Goal: Information Seeking & Learning: Find specific fact

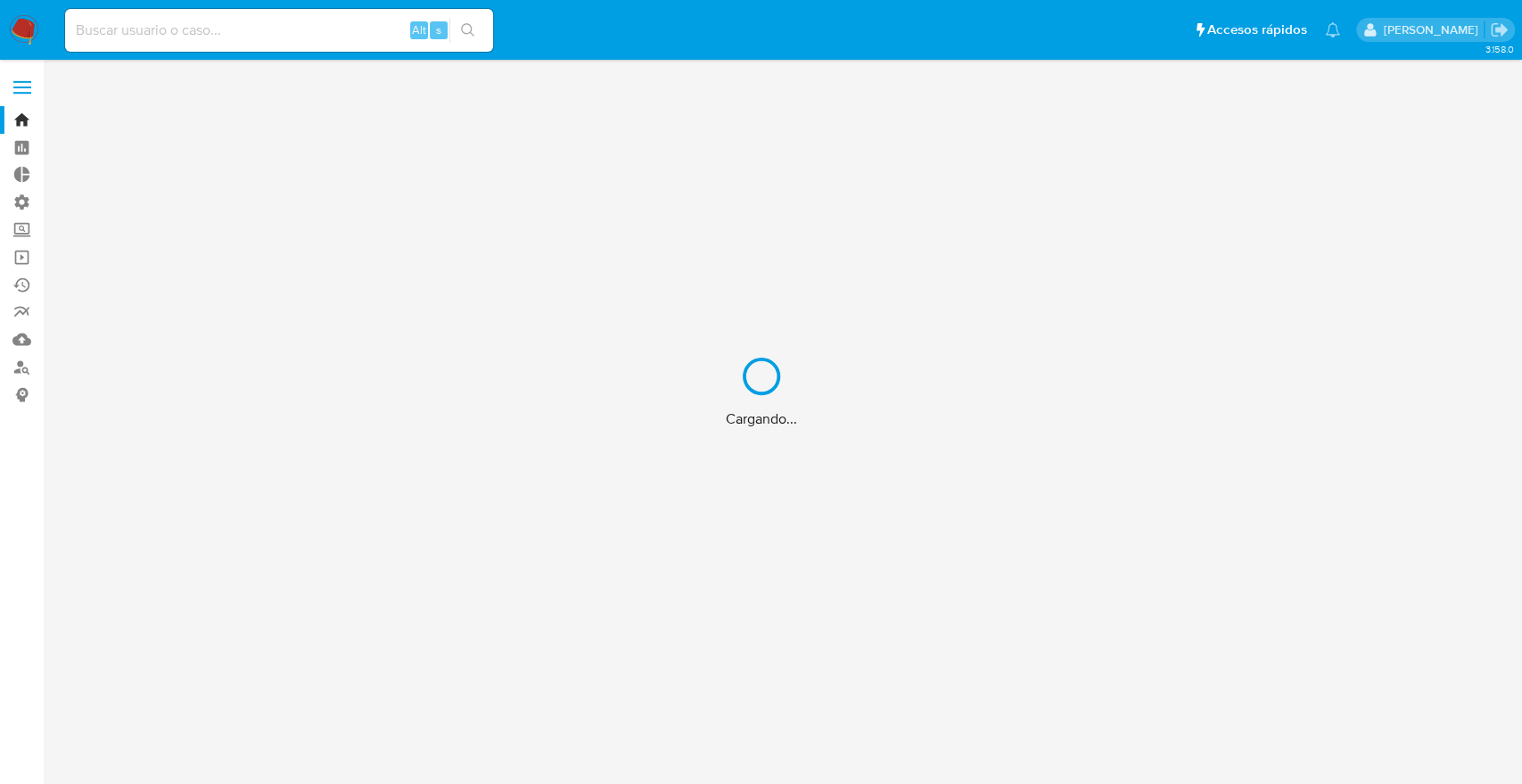
click at [349, 55] on div "Cargando..." at bounding box center [761, 392] width 1522 height 784
click at [338, 37] on div "Cargando..." at bounding box center [761, 392] width 1522 height 784
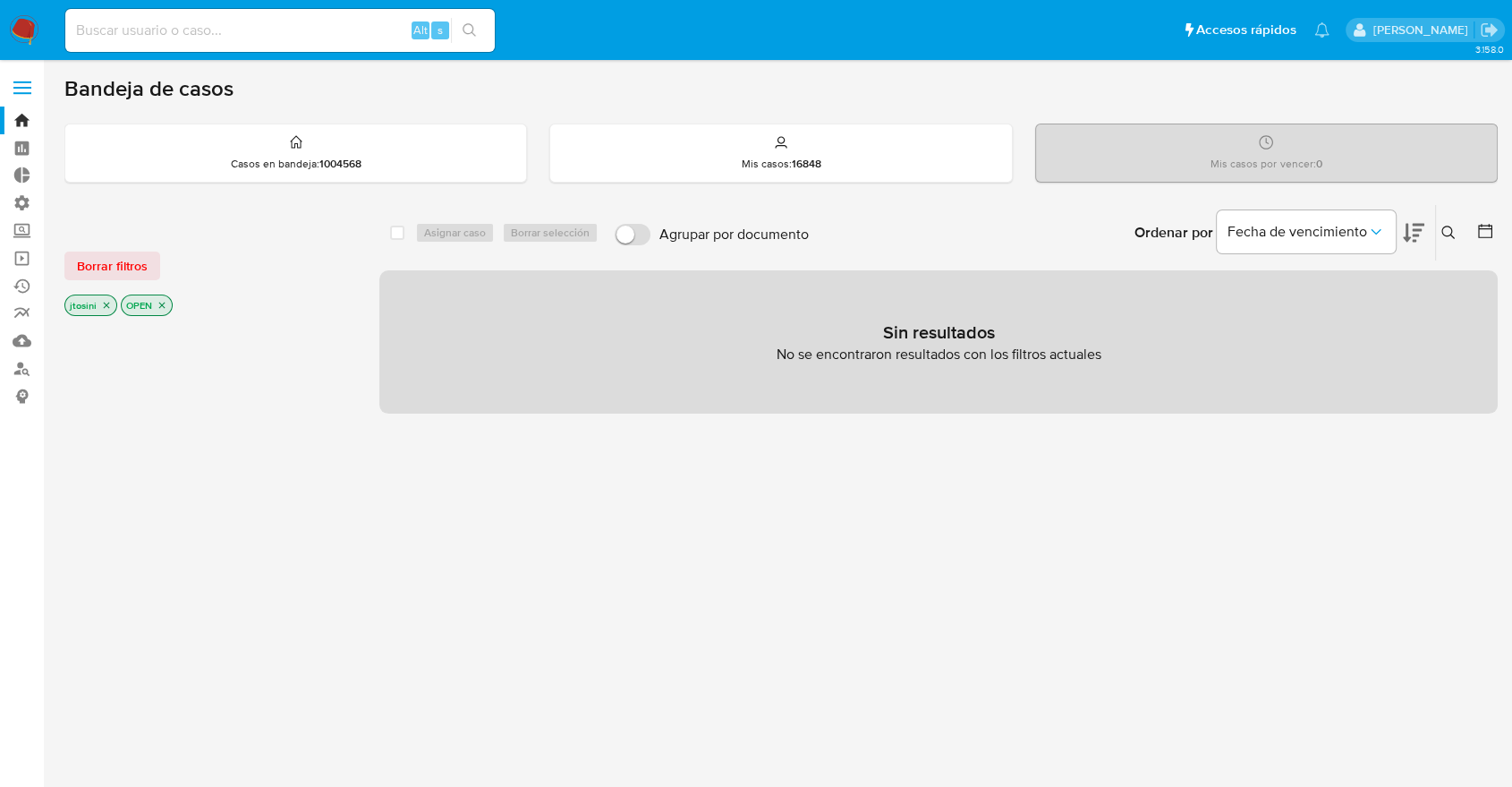
click at [336, 33] on input at bounding box center [280, 30] width 429 height 23
paste input "27219979"
type input "27219979"
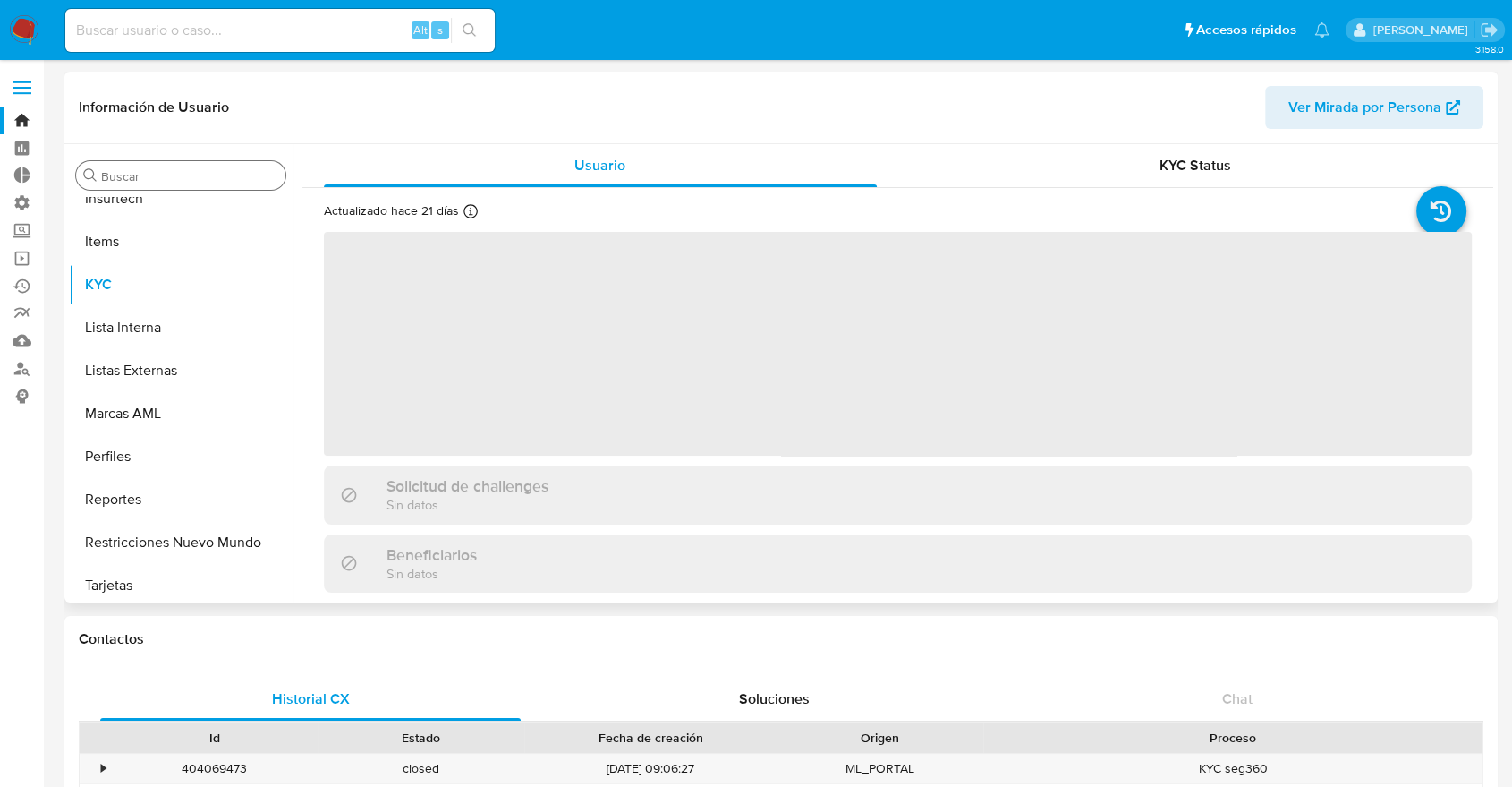
scroll to position [799, 0]
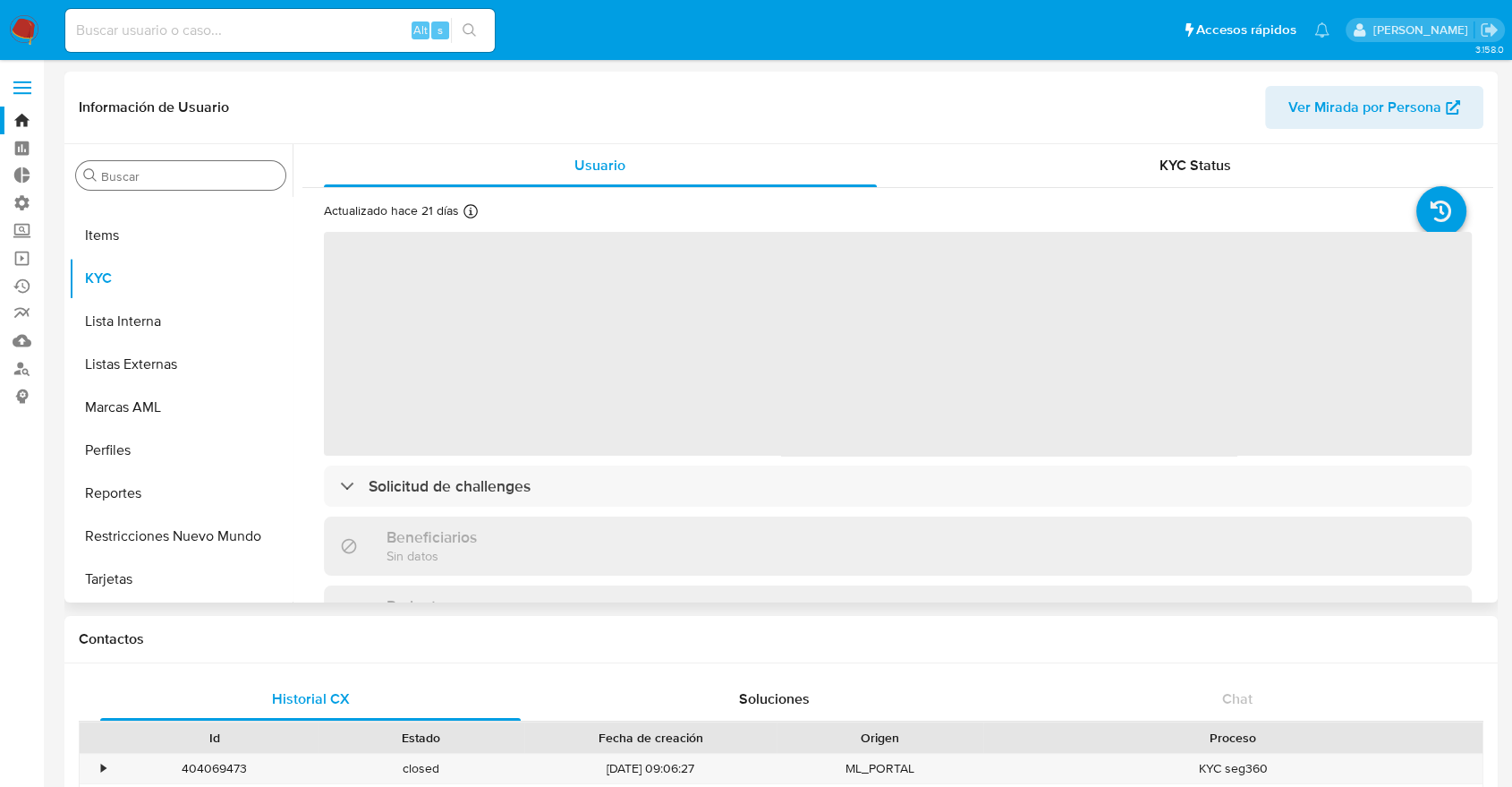
click at [219, 189] on div "Buscar" at bounding box center [180, 176] width 209 height 29
click at [219, 178] on input "Buscar" at bounding box center [189, 176] width 177 height 16
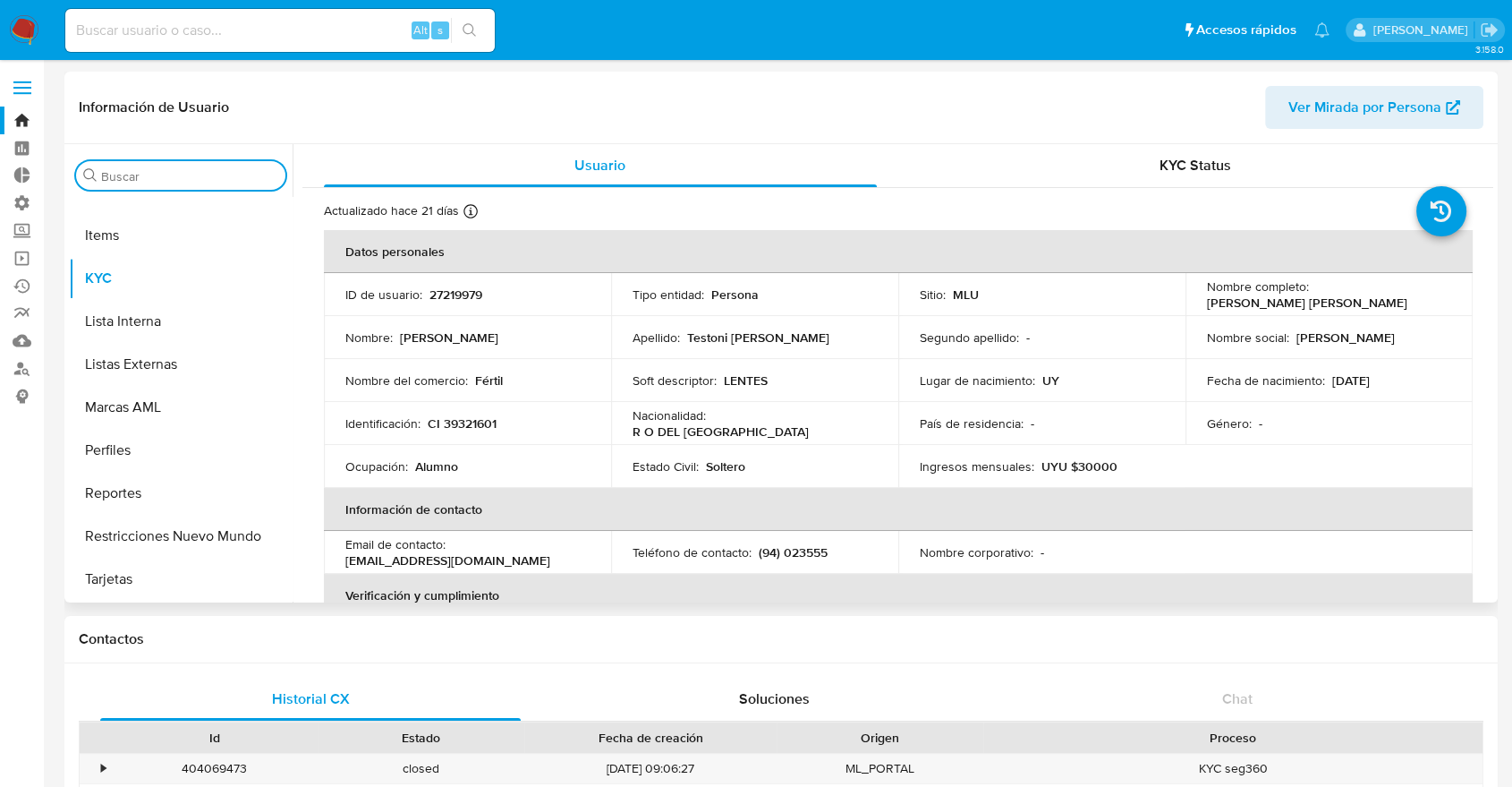
type input "m"
select select "10"
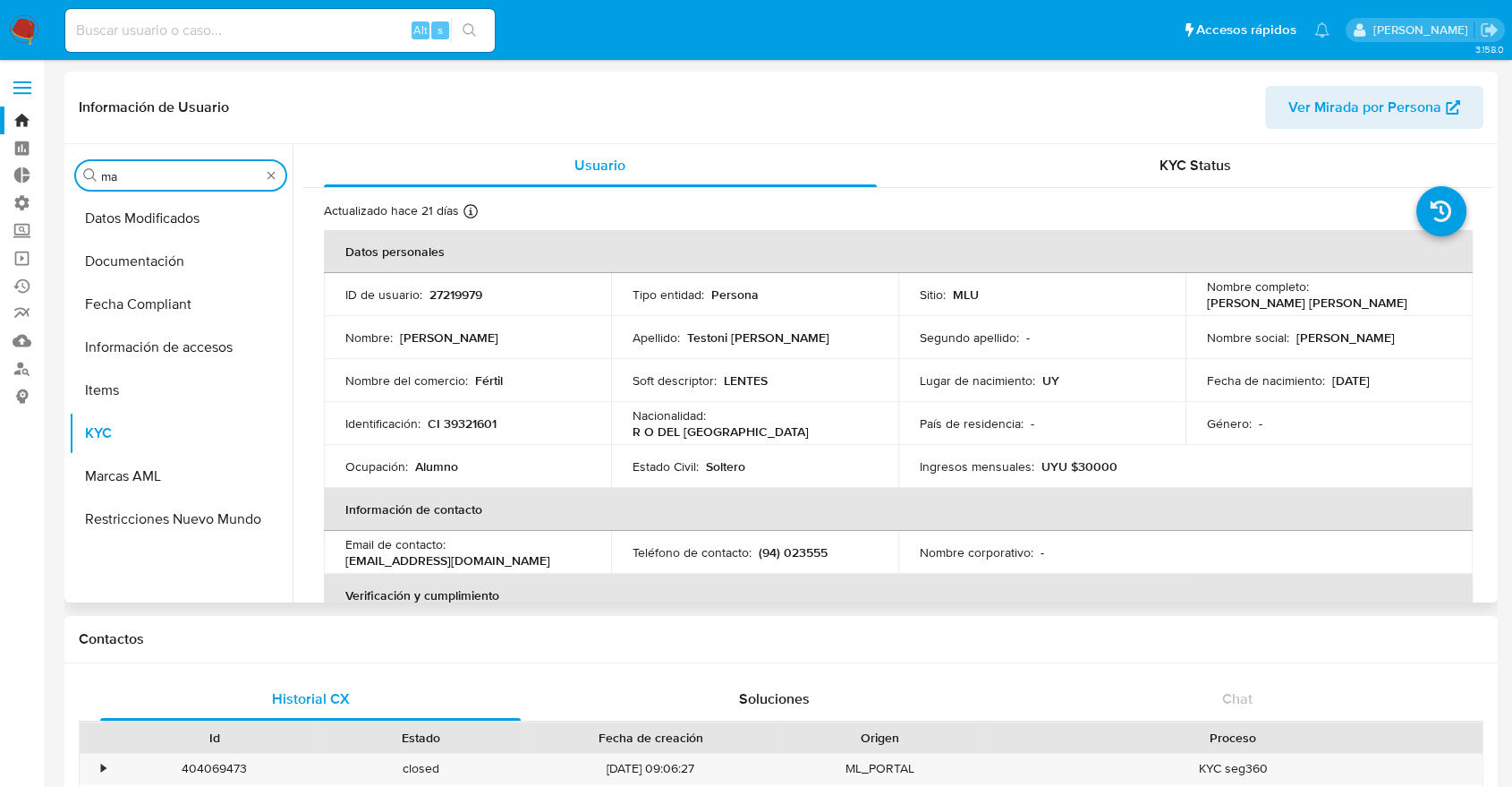
scroll to position [0, 0]
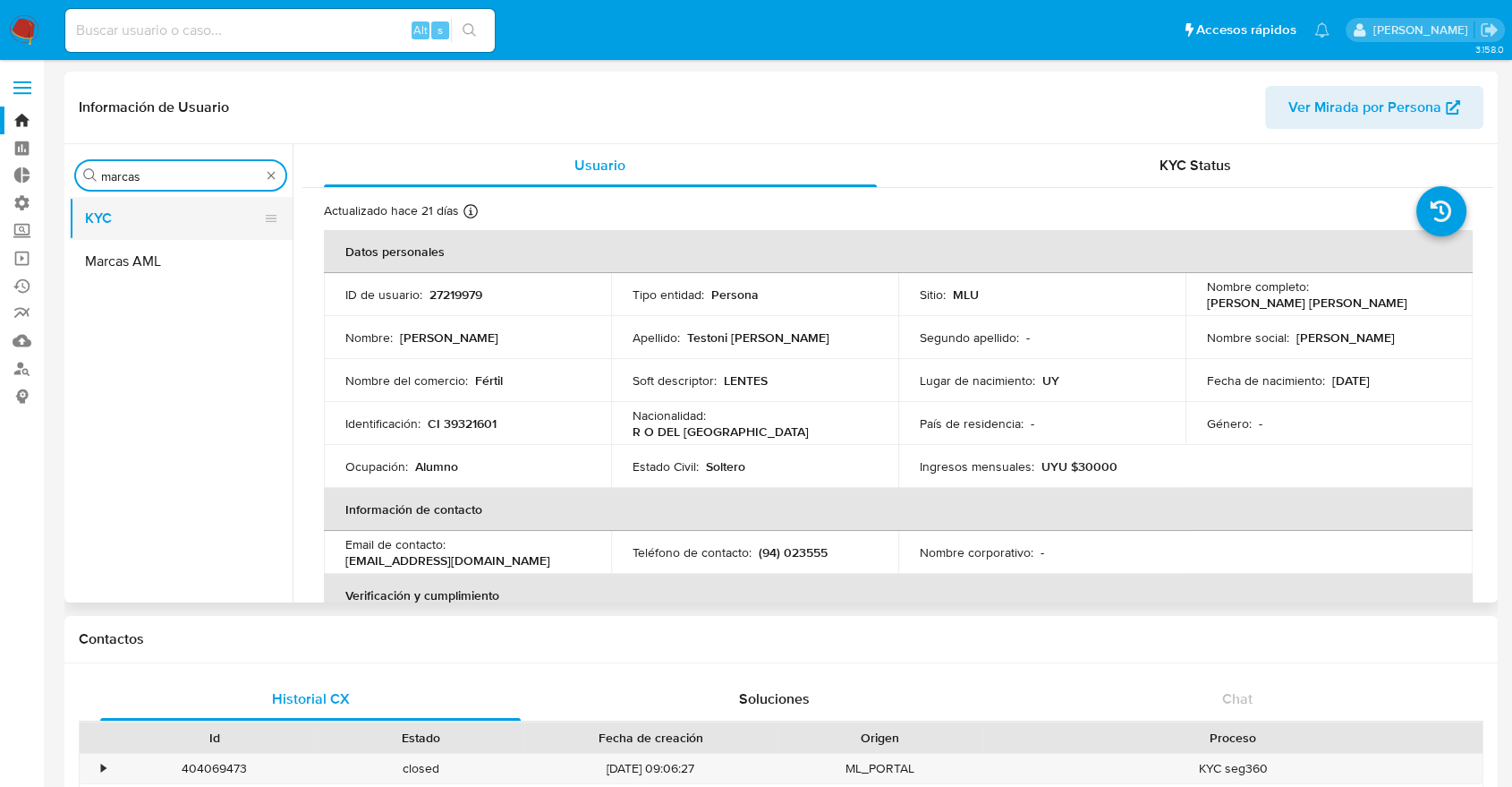
type input "marcas"
click at [215, 228] on button "KYC" at bounding box center [174, 218] width 209 height 43
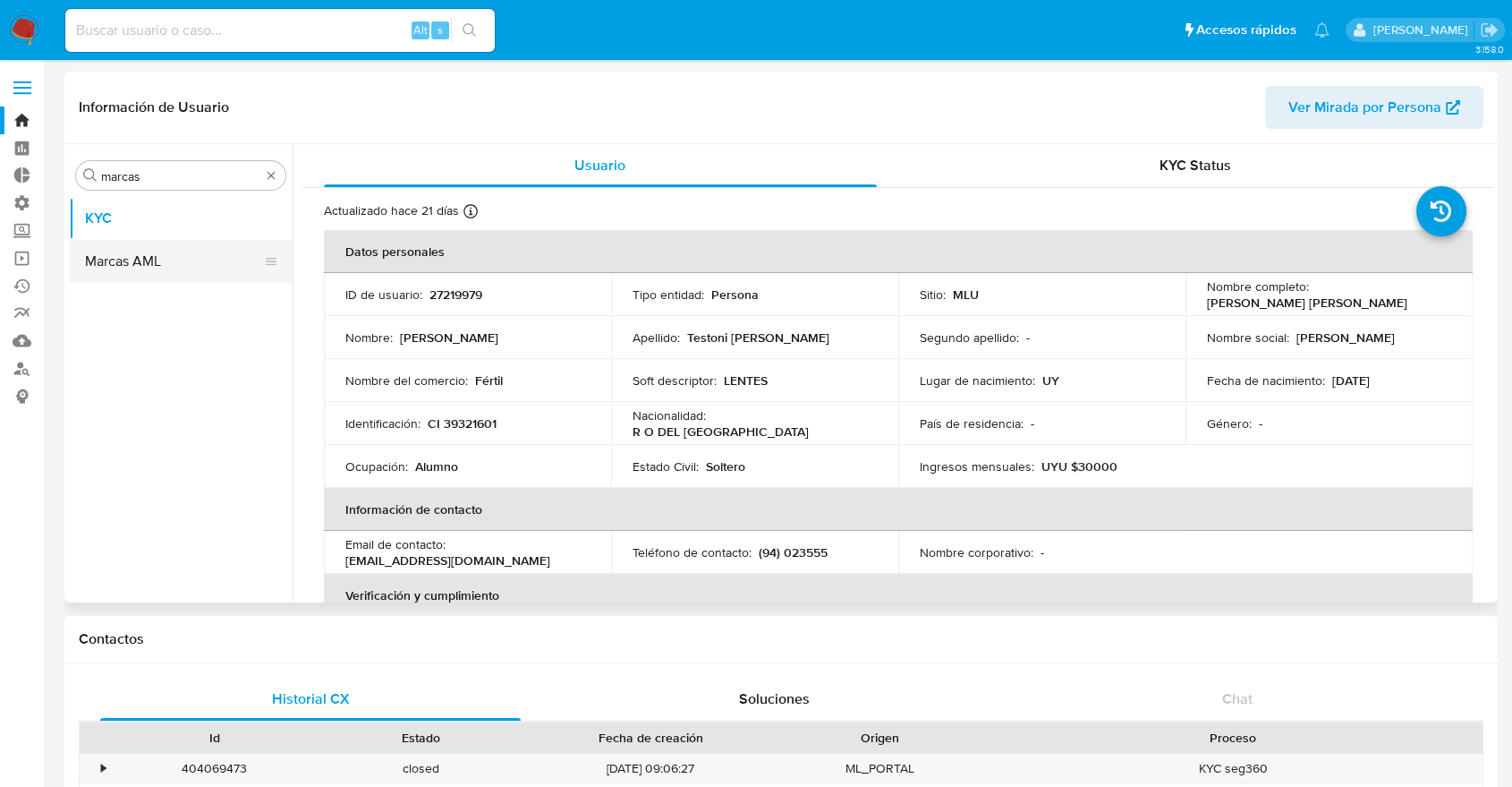
click at [217, 240] on button "Marcas AML" at bounding box center [174, 261] width 209 height 43
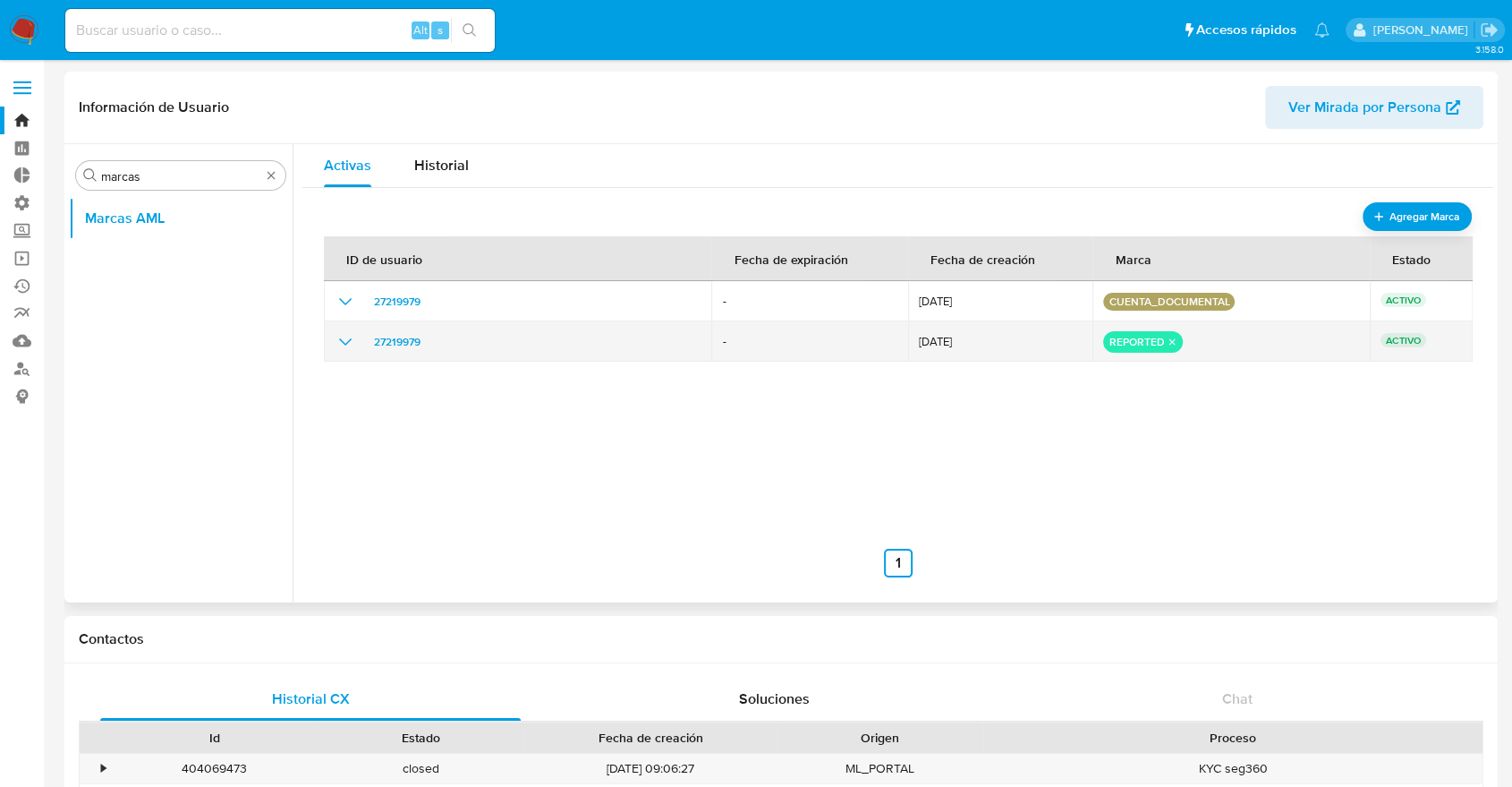
click at [350, 341] on icon "show_hidden_detail_by_id_27219979" at bounding box center [345, 342] width 21 height 21
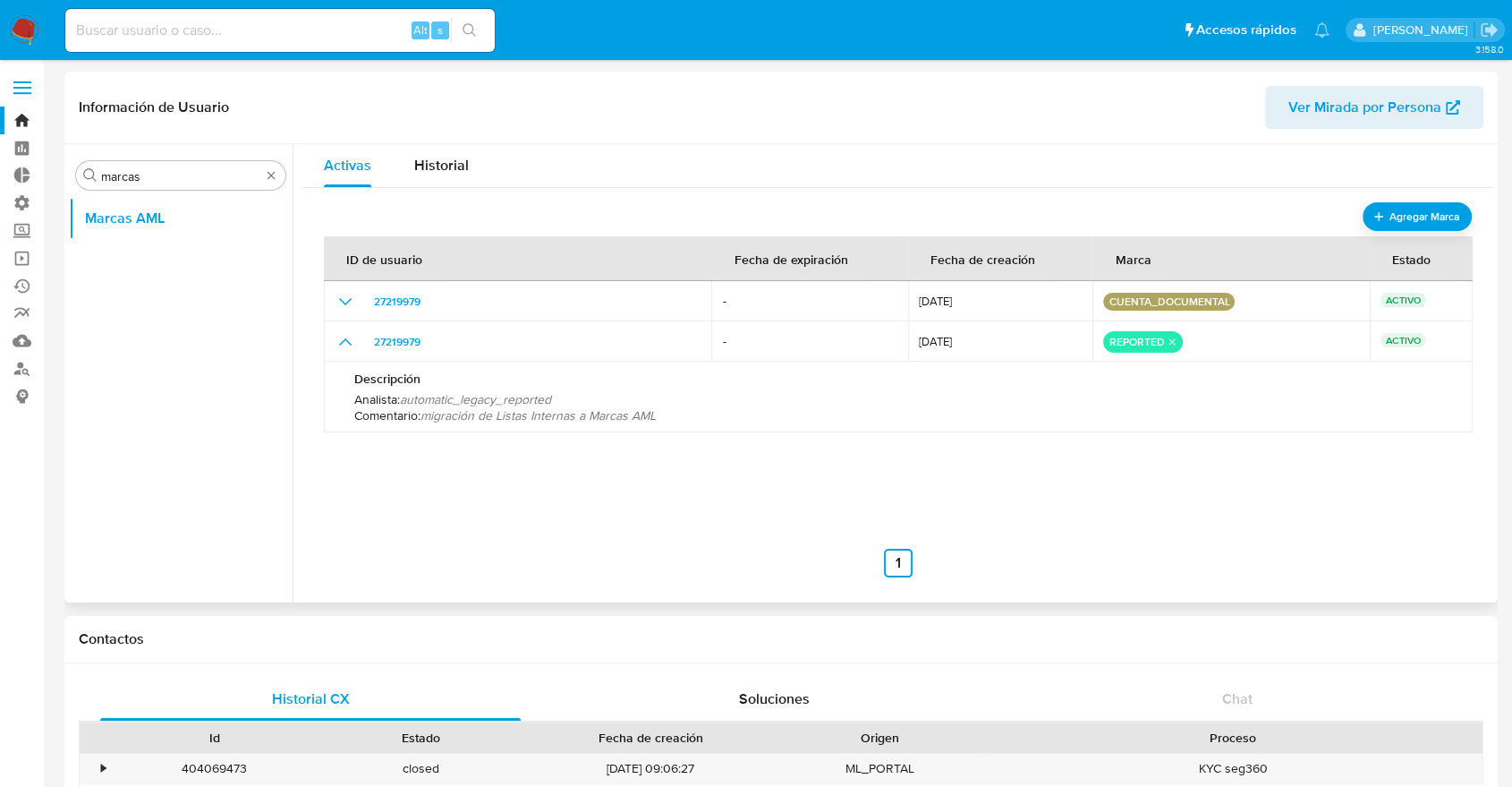
click at [527, 162] on div "Activas Historial" at bounding box center [898, 165] width 1191 height 43
click at [492, 168] on div "Activas Historial" at bounding box center [898, 165] width 1191 height 43
click at [474, 168] on button "Historial" at bounding box center [441, 165] width 97 height 43
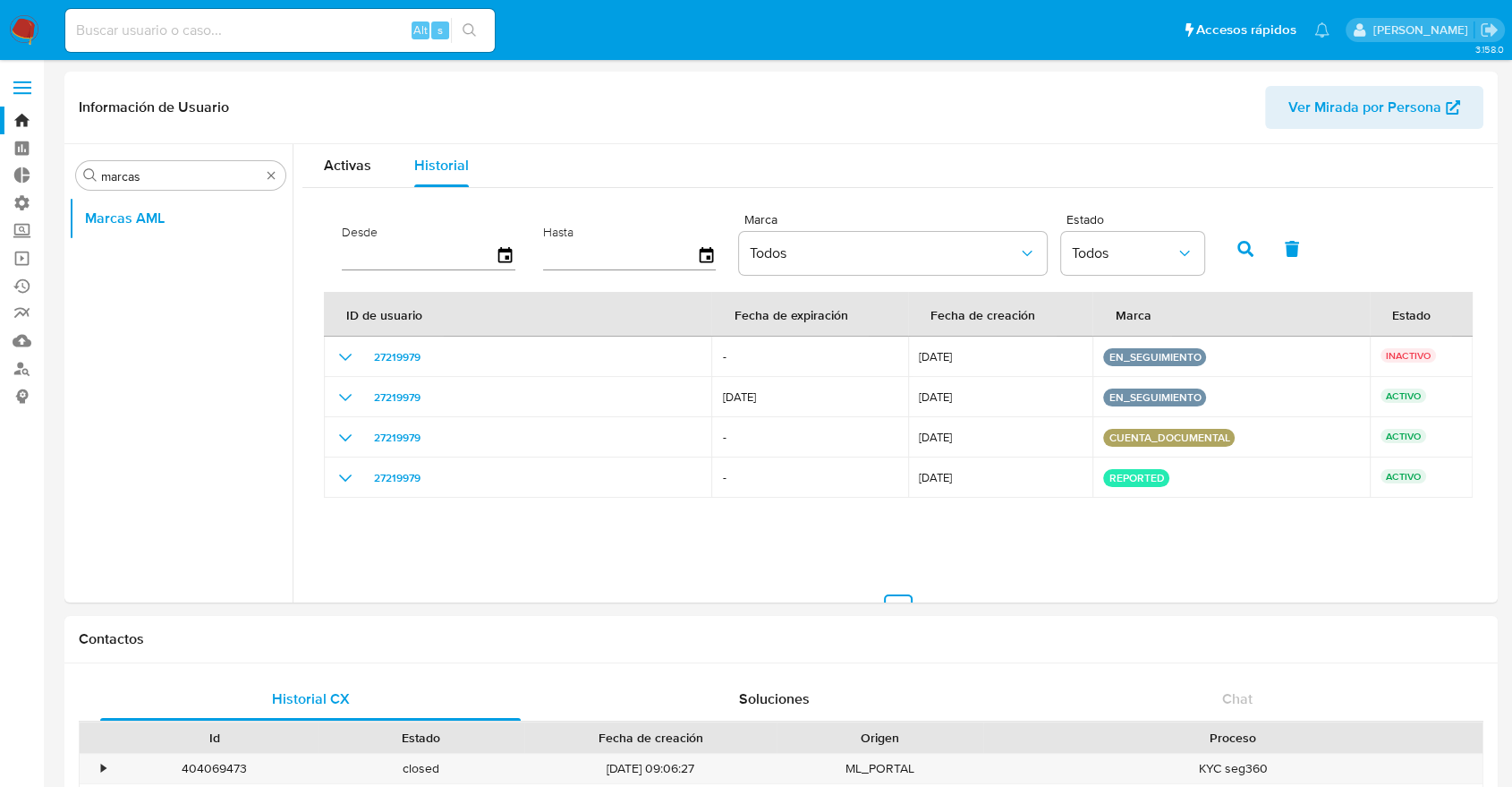
click at [248, 31] on input at bounding box center [280, 30] width 429 height 23
paste input "1160268431"
type input "1160268431"
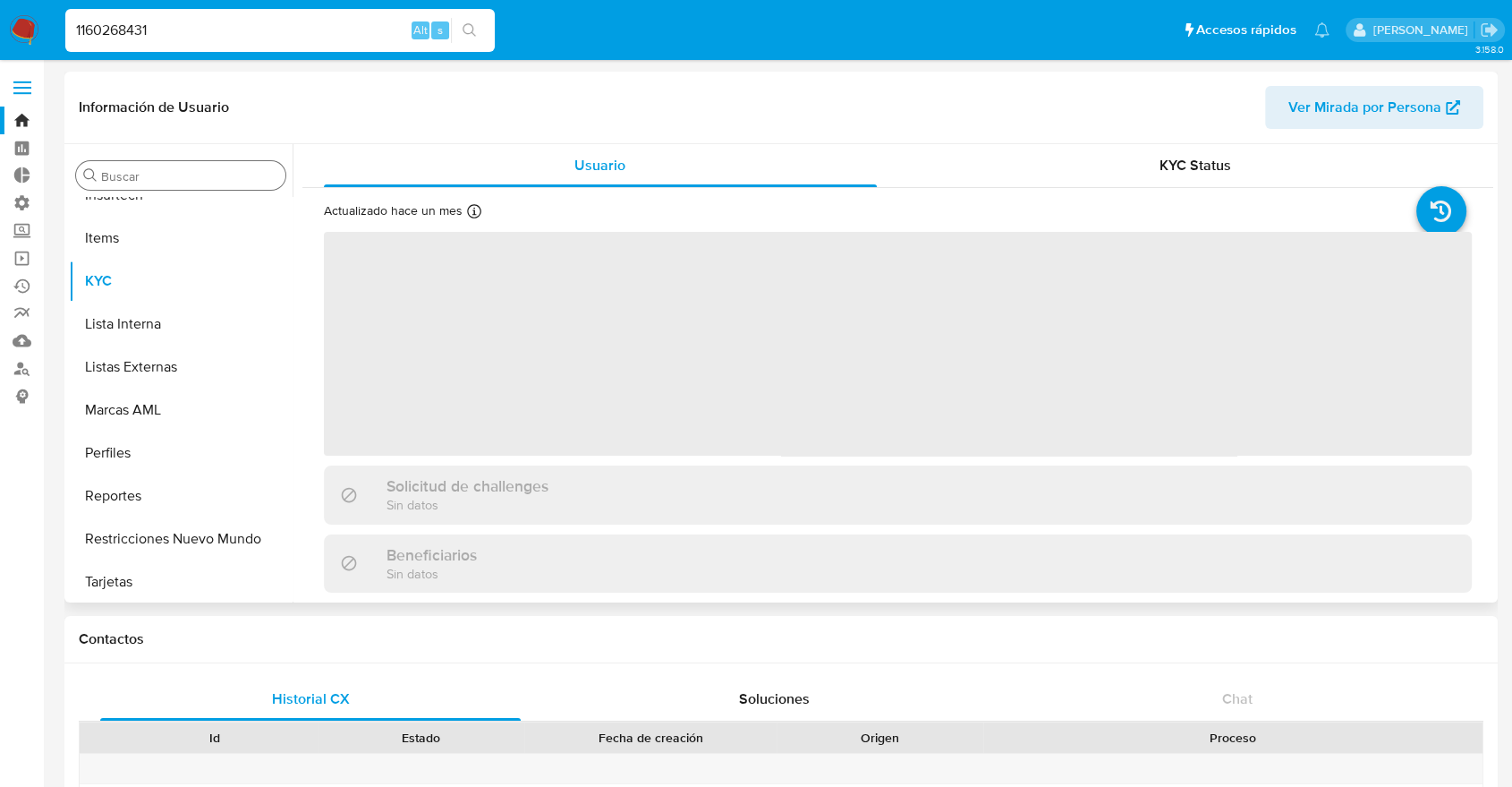
scroll to position [799, 0]
click at [158, 162] on div "Buscar" at bounding box center [180, 176] width 209 height 29
click at [158, 169] on input "Buscar" at bounding box center [189, 176] width 177 height 16
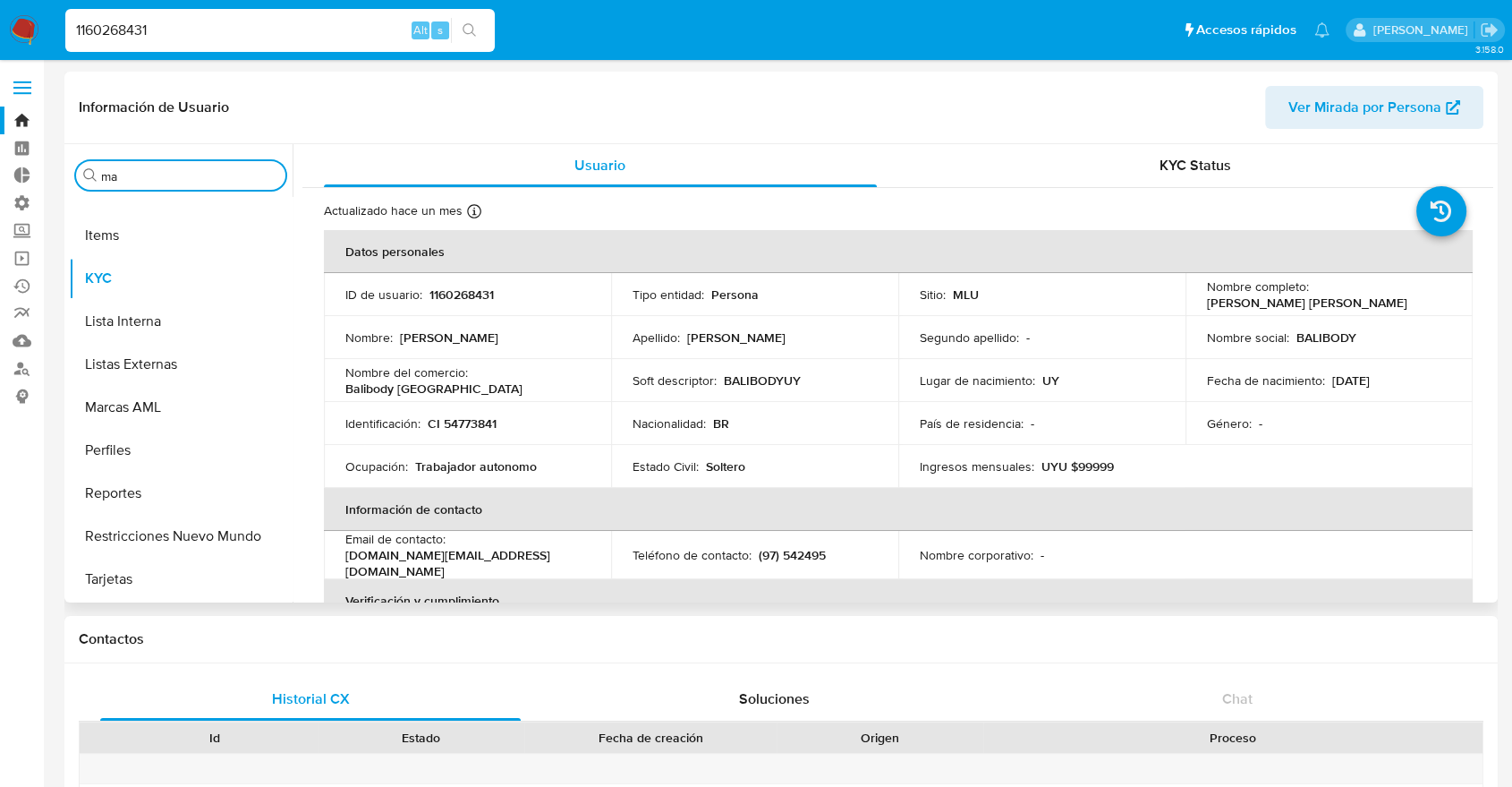
type input "mar"
select select "10"
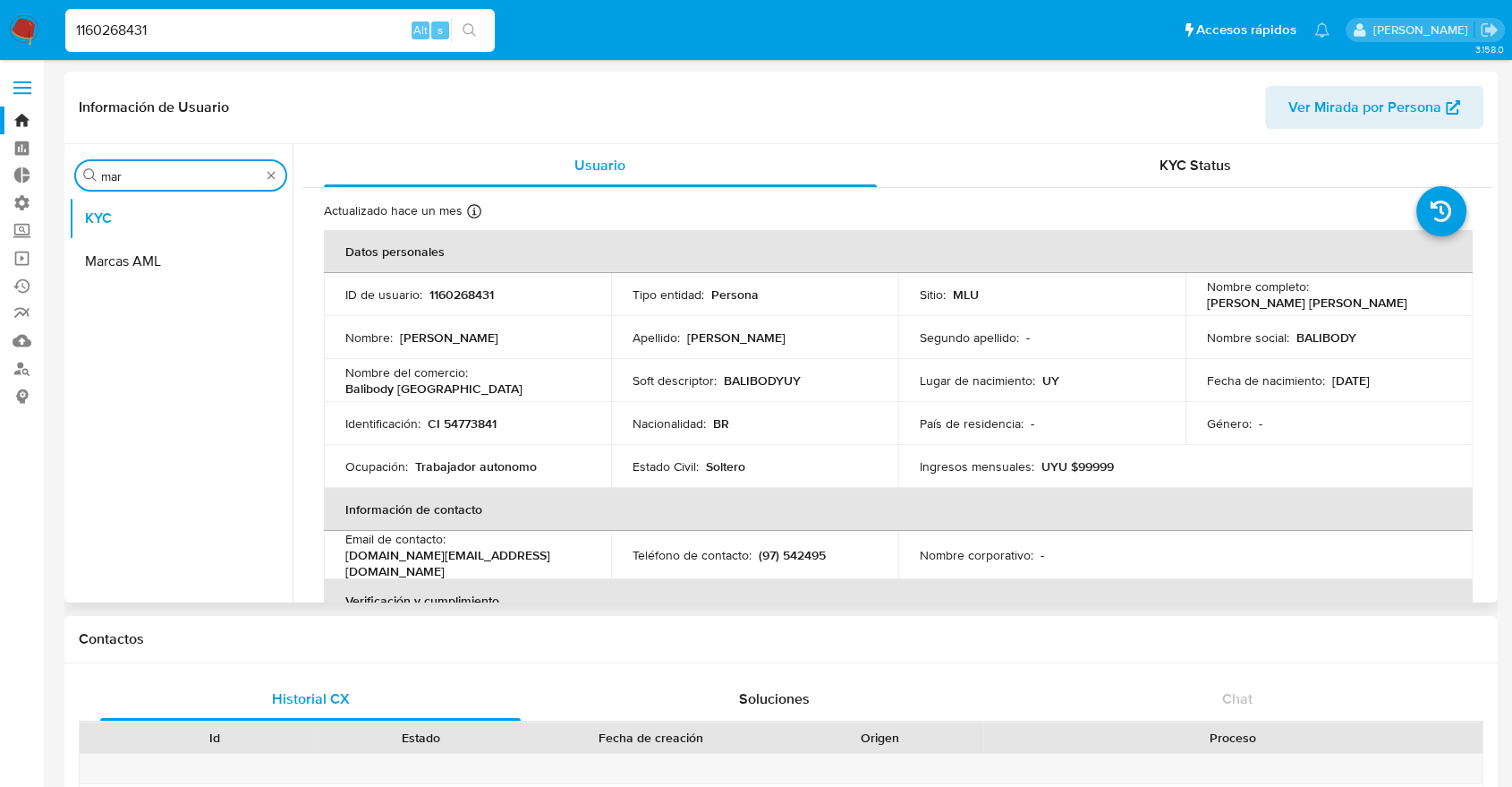
scroll to position [0, 0]
type input "marcas"
click at [160, 293] on ul "KYC Marcas AML" at bounding box center [181, 399] width 224 height 403
click at [160, 278] on button "Marcas AML" at bounding box center [174, 261] width 209 height 43
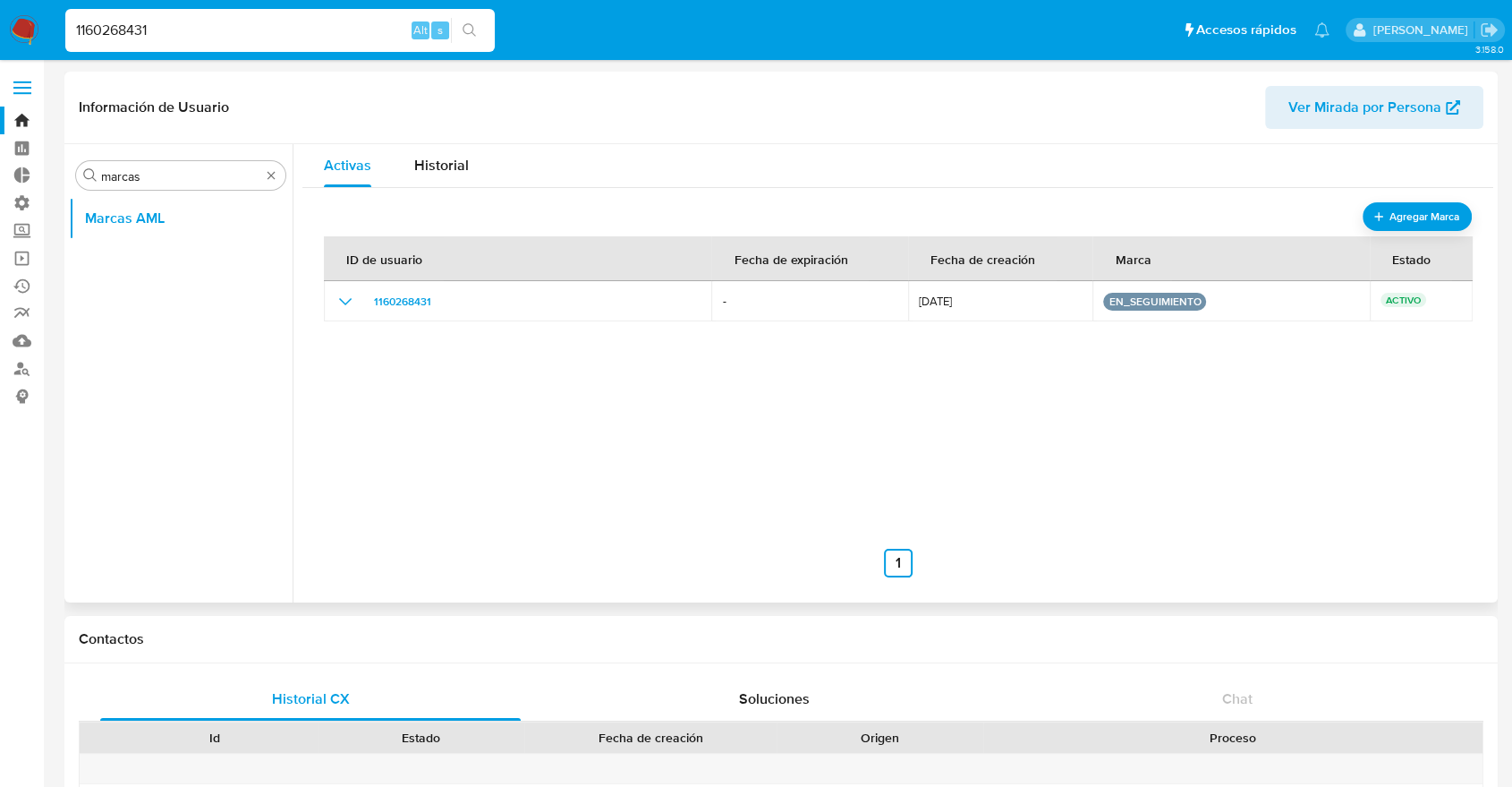
click at [552, 214] on div "ID de usuario Fecha de expiración Fecha de creación Marca Estado 1160268431 - 2…" at bounding box center [898, 390] width 1148 height 375
click at [472, 180] on button "Historial" at bounding box center [441, 165] width 97 height 43
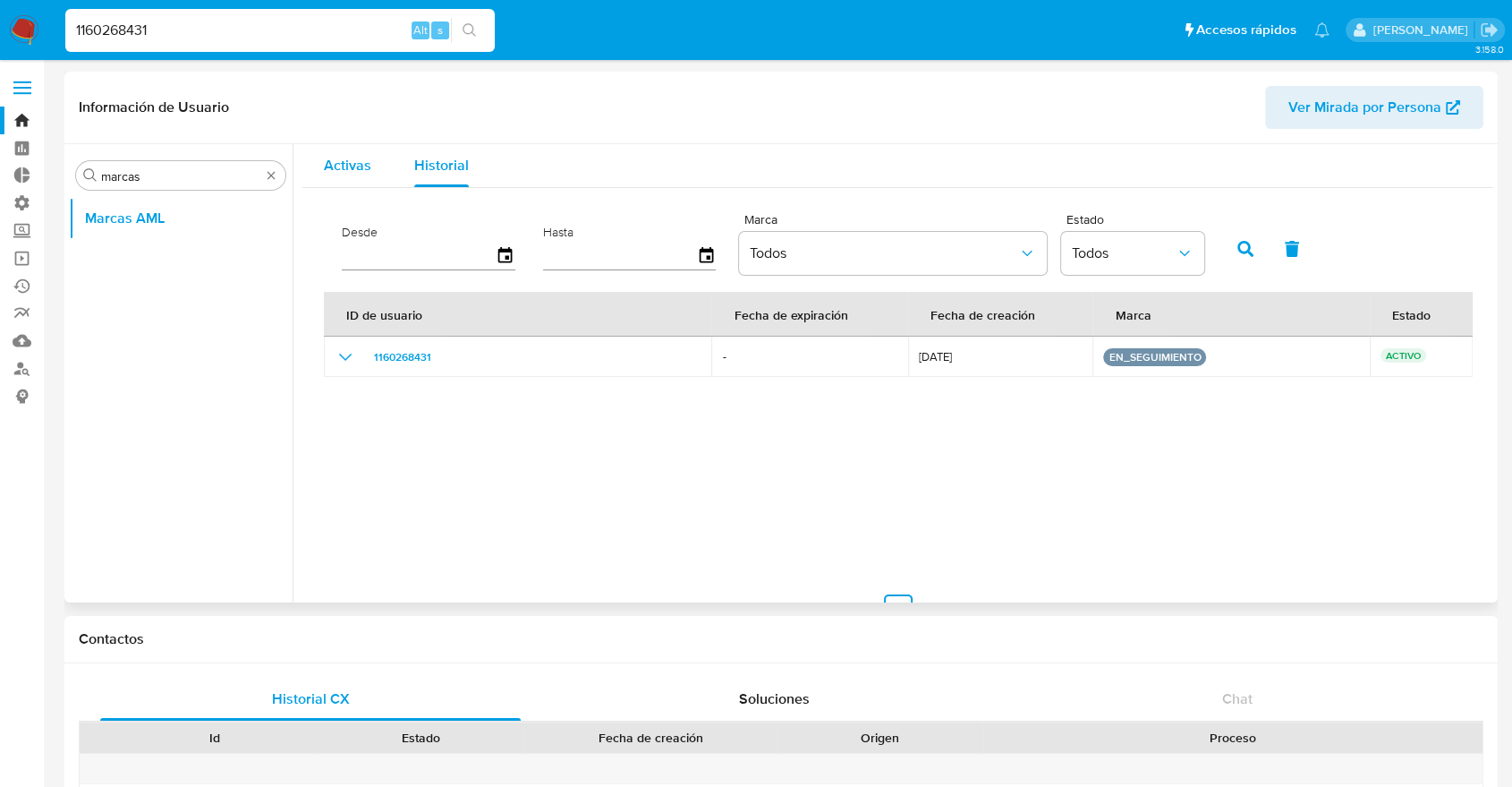
click at [342, 184] on div "Activas" at bounding box center [347, 165] width 48 height 43
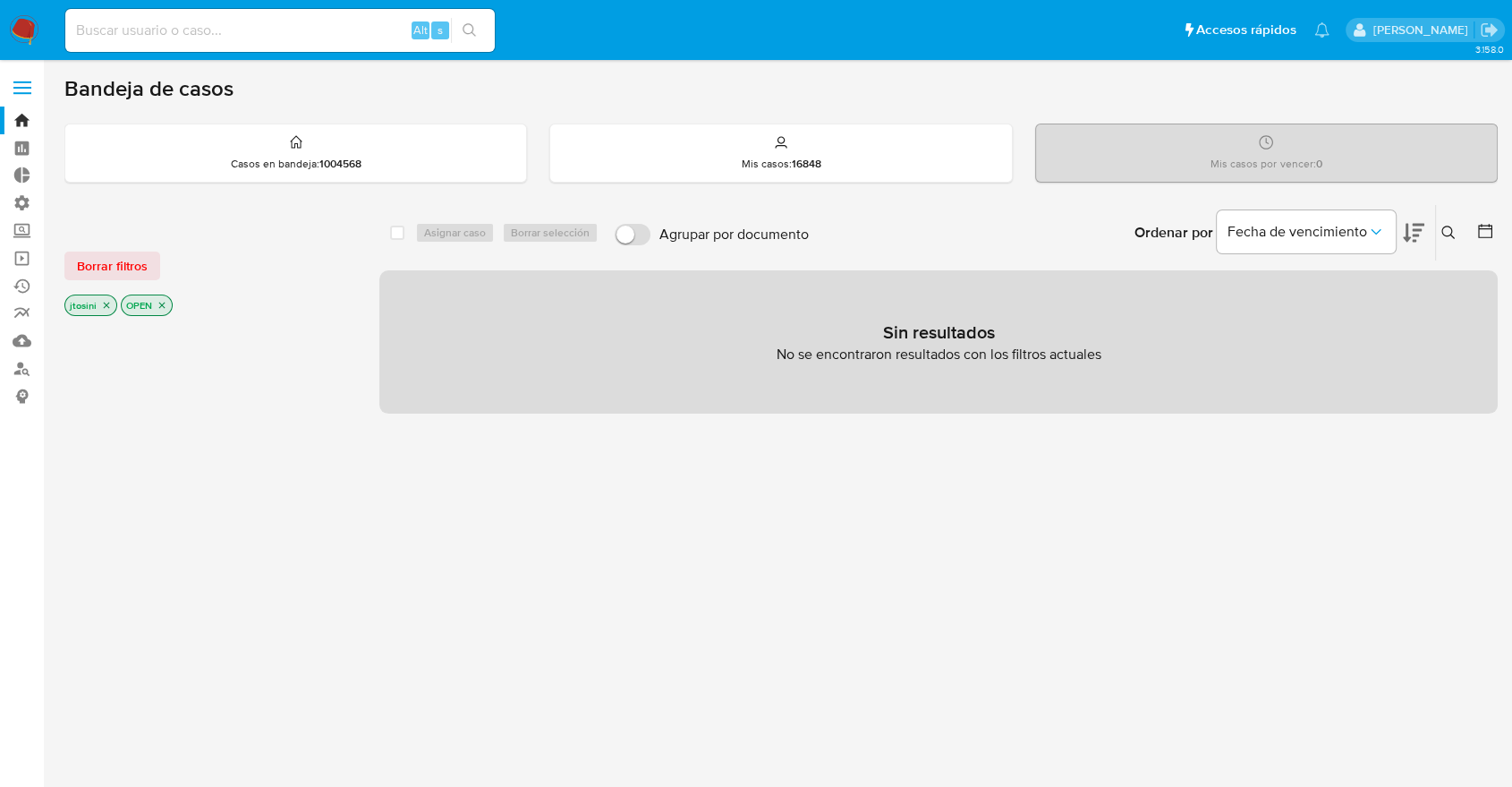
click at [244, 24] on input at bounding box center [280, 30] width 429 height 23
paste input "394350614"
type input "394350614"
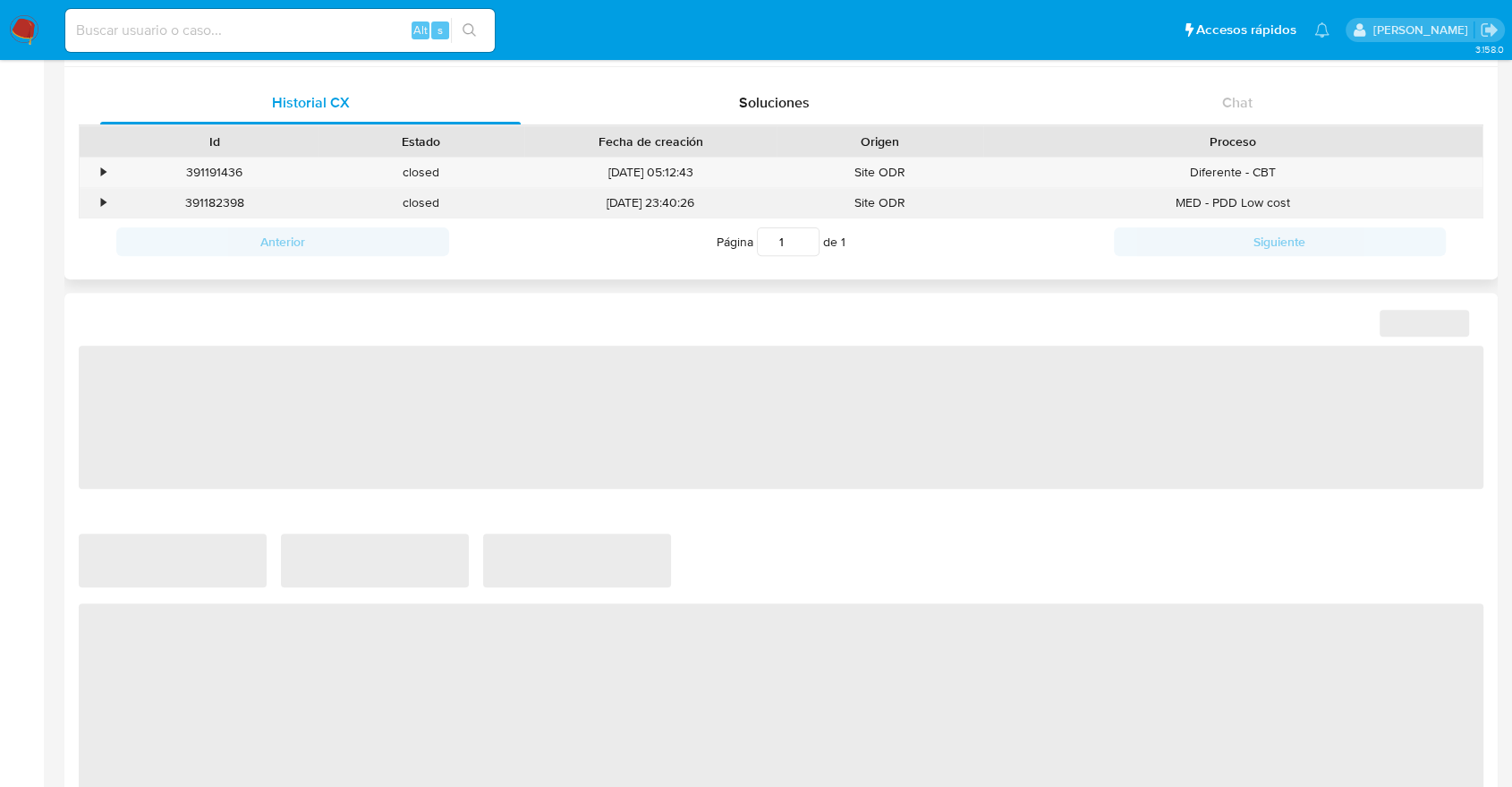
scroll to position [992, 0]
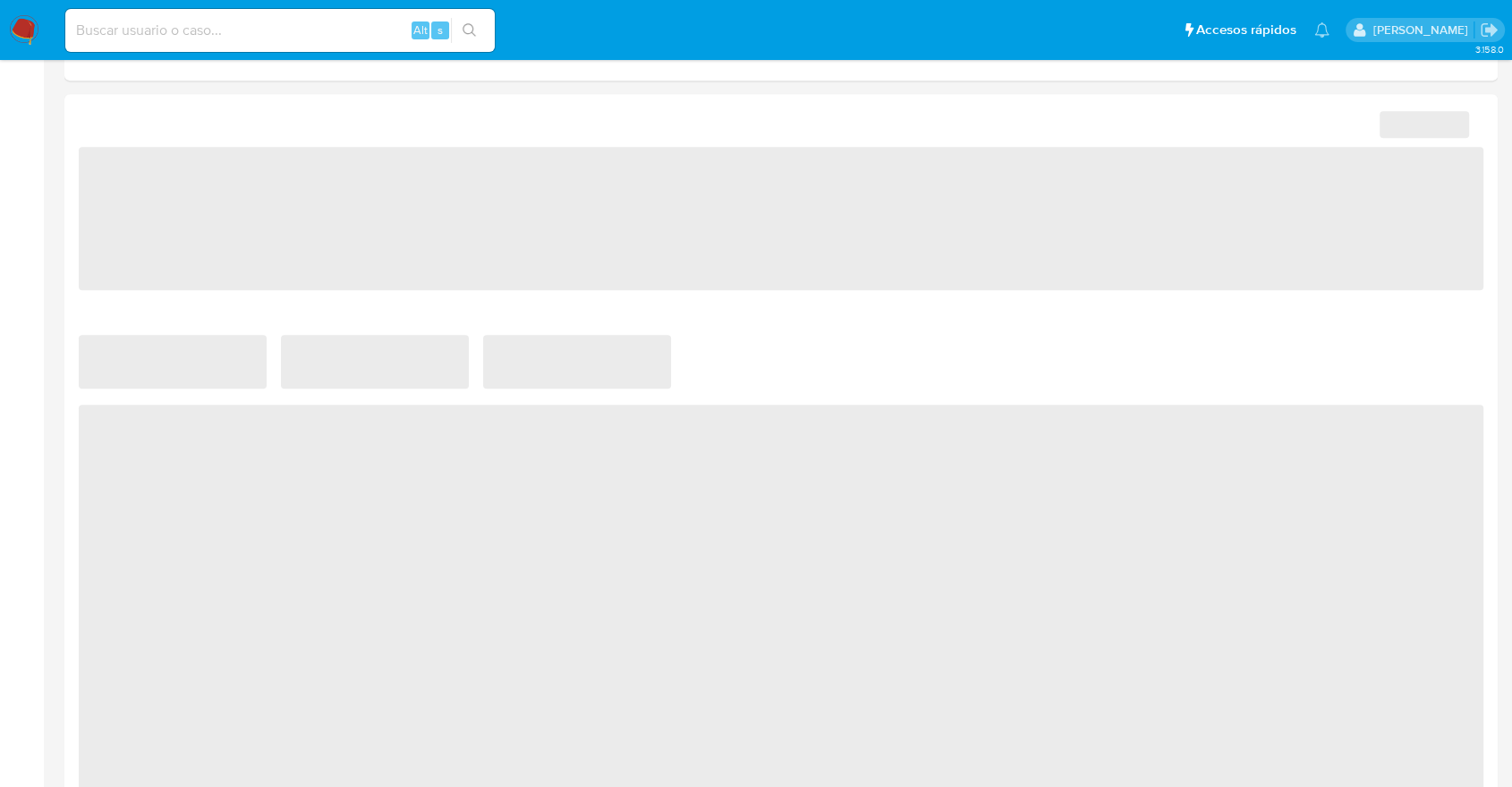
select select "10"
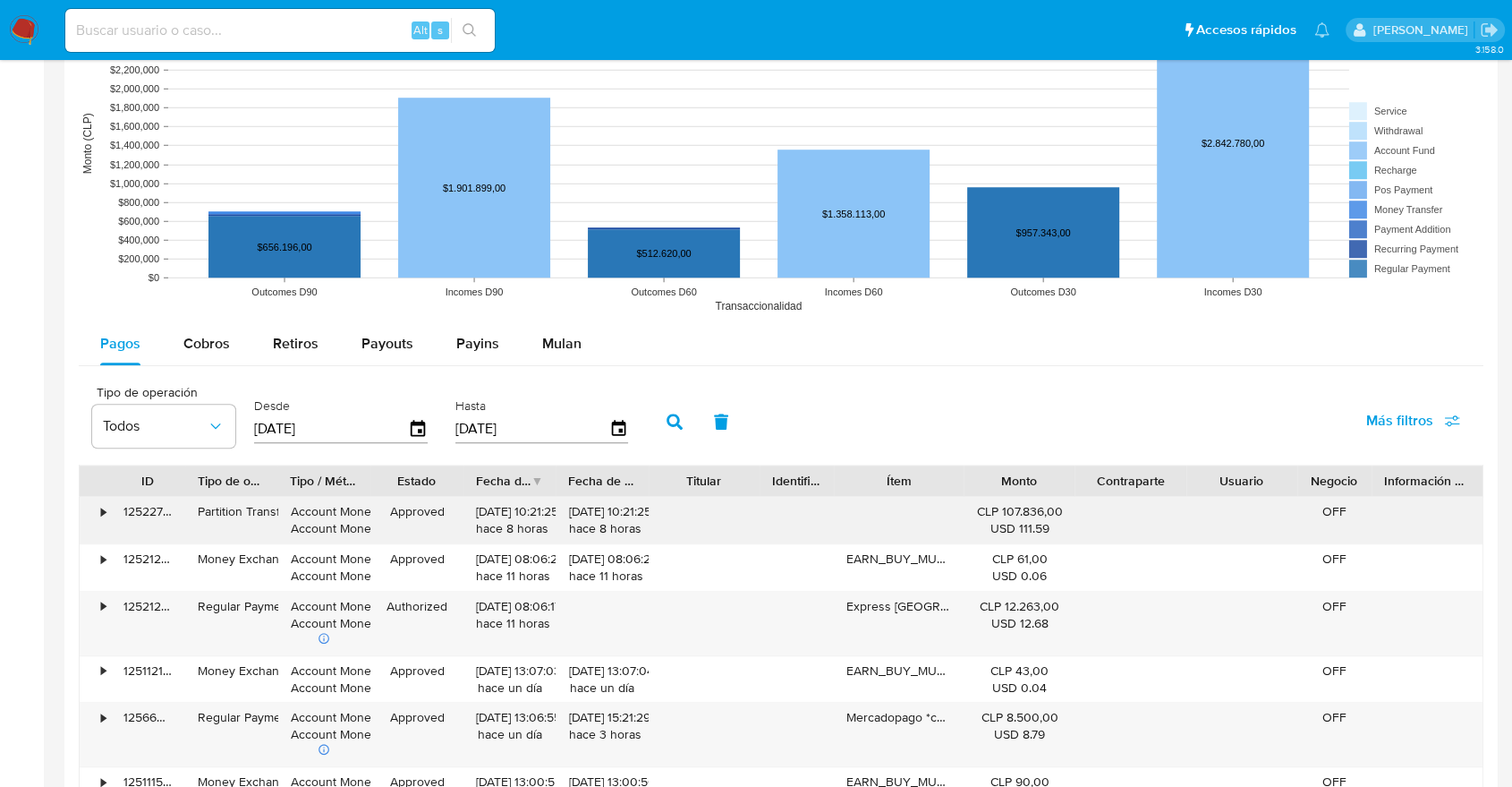
scroll to position [1392, 0]
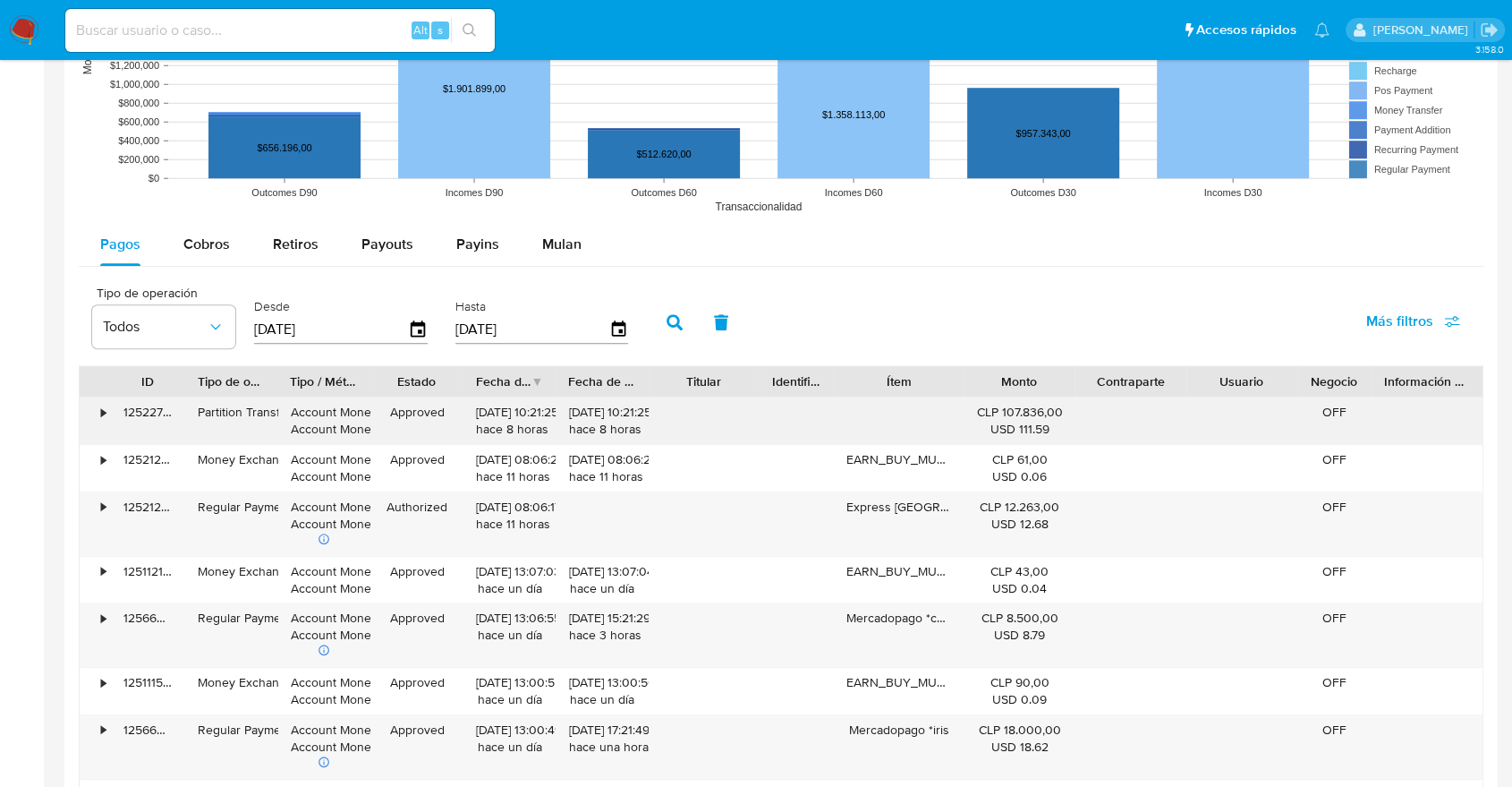
click at [671, 419] on div "• 125227836327 Partition Transfer Account Money Account Money Approved [DATE] 1…" at bounding box center [780, 421] width 1403 height 47
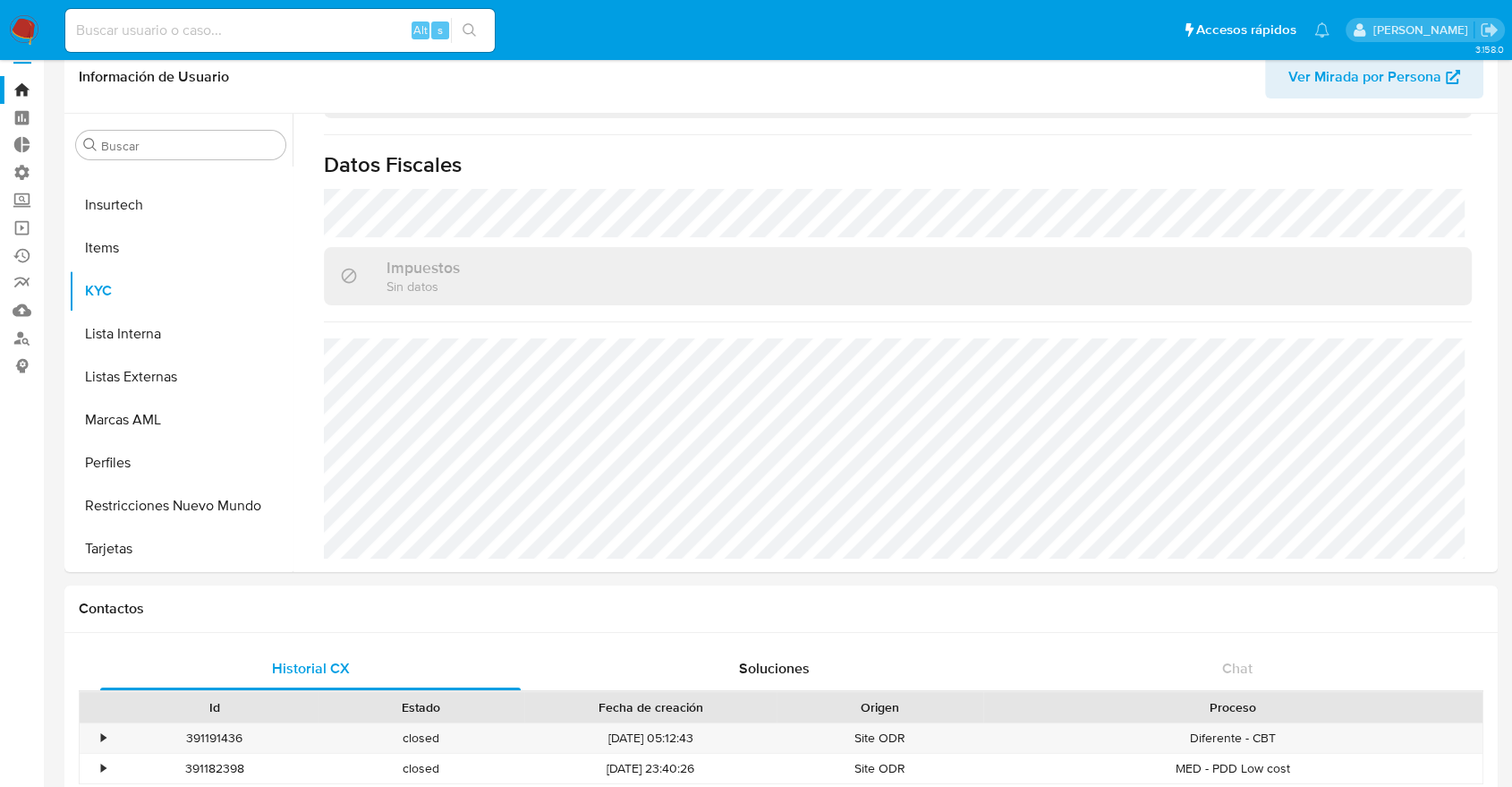
scroll to position [0, 0]
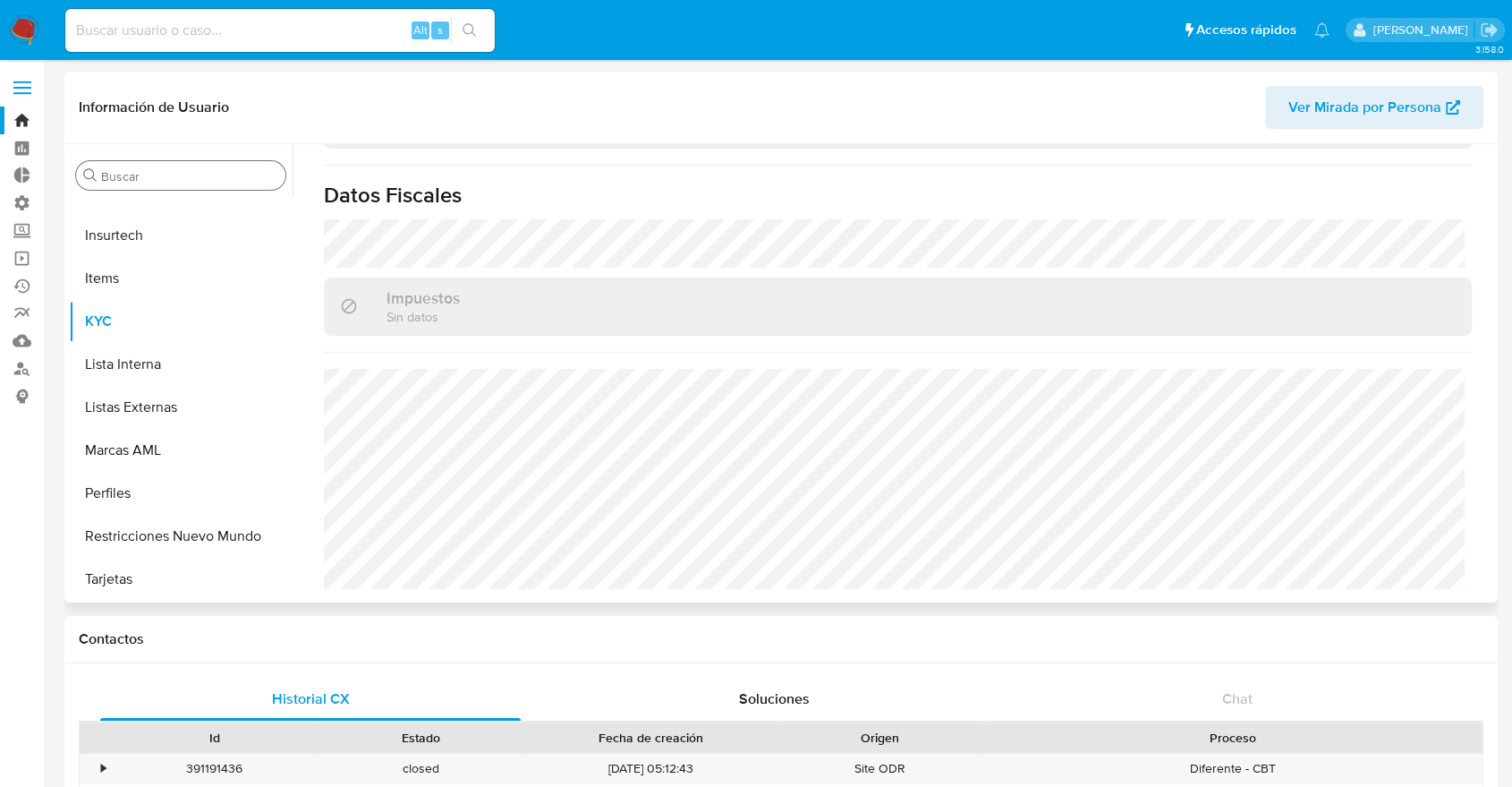
click at [241, 176] on input "Buscar" at bounding box center [189, 176] width 177 height 16
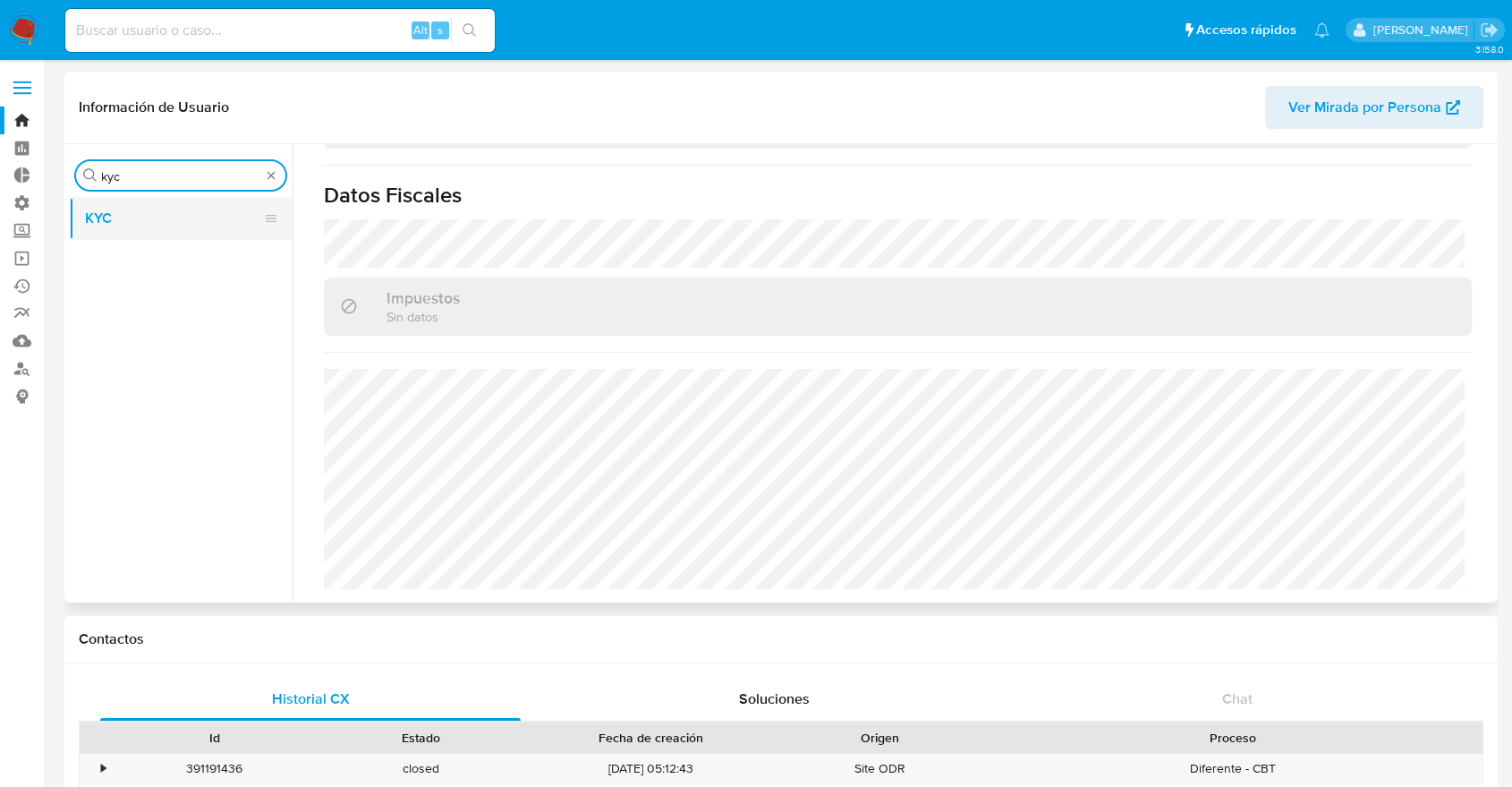
type input "kyc"
click at [211, 218] on button "KYC" at bounding box center [174, 218] width 209 height 43
click at [236, 218] on button "KYC" at bounding box center [174, 218] width 209 height 43
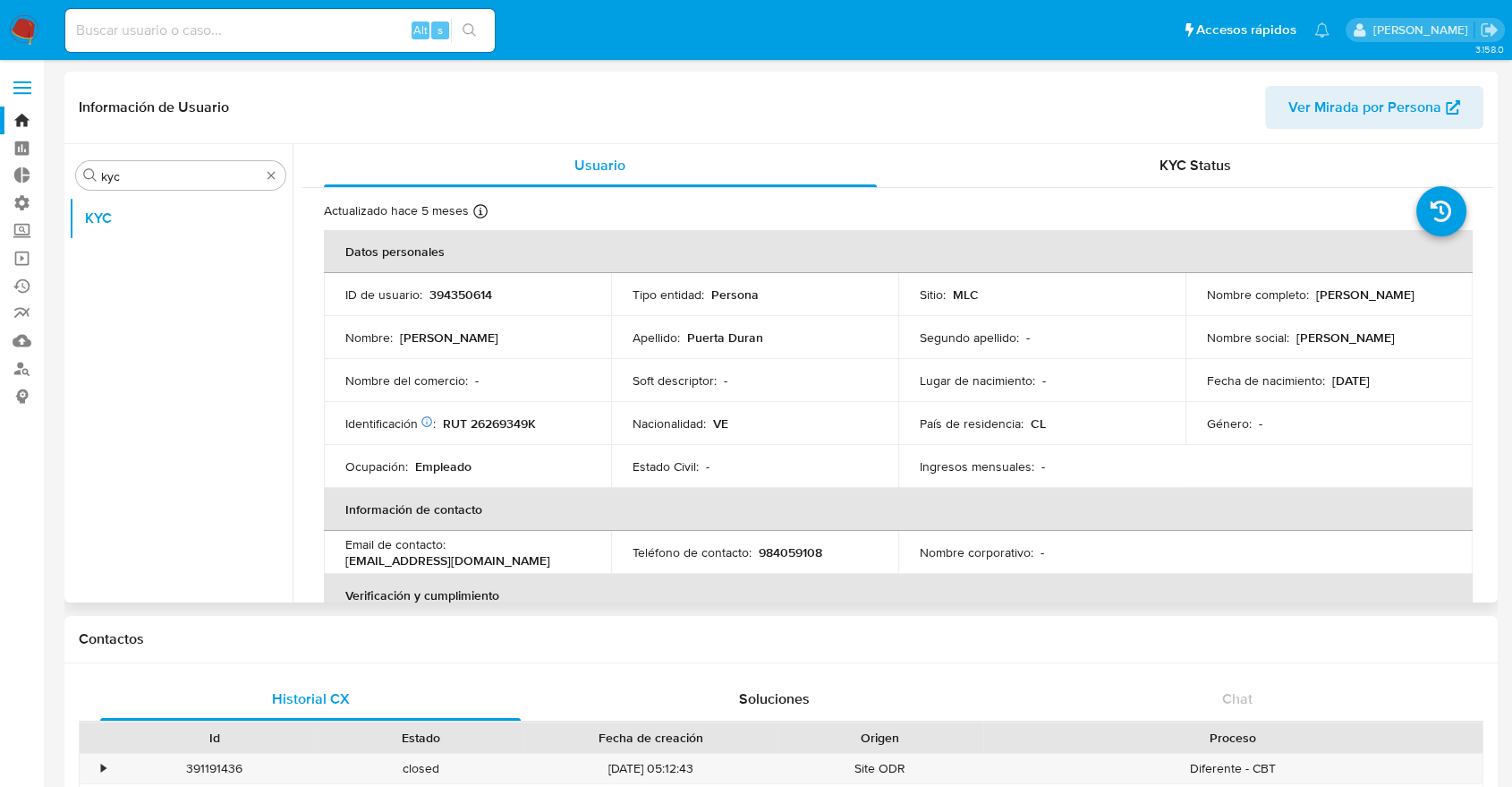
click at [670, 298] on p "Tipo entidad :" at bounding box center [668, 294] width 72 height 16
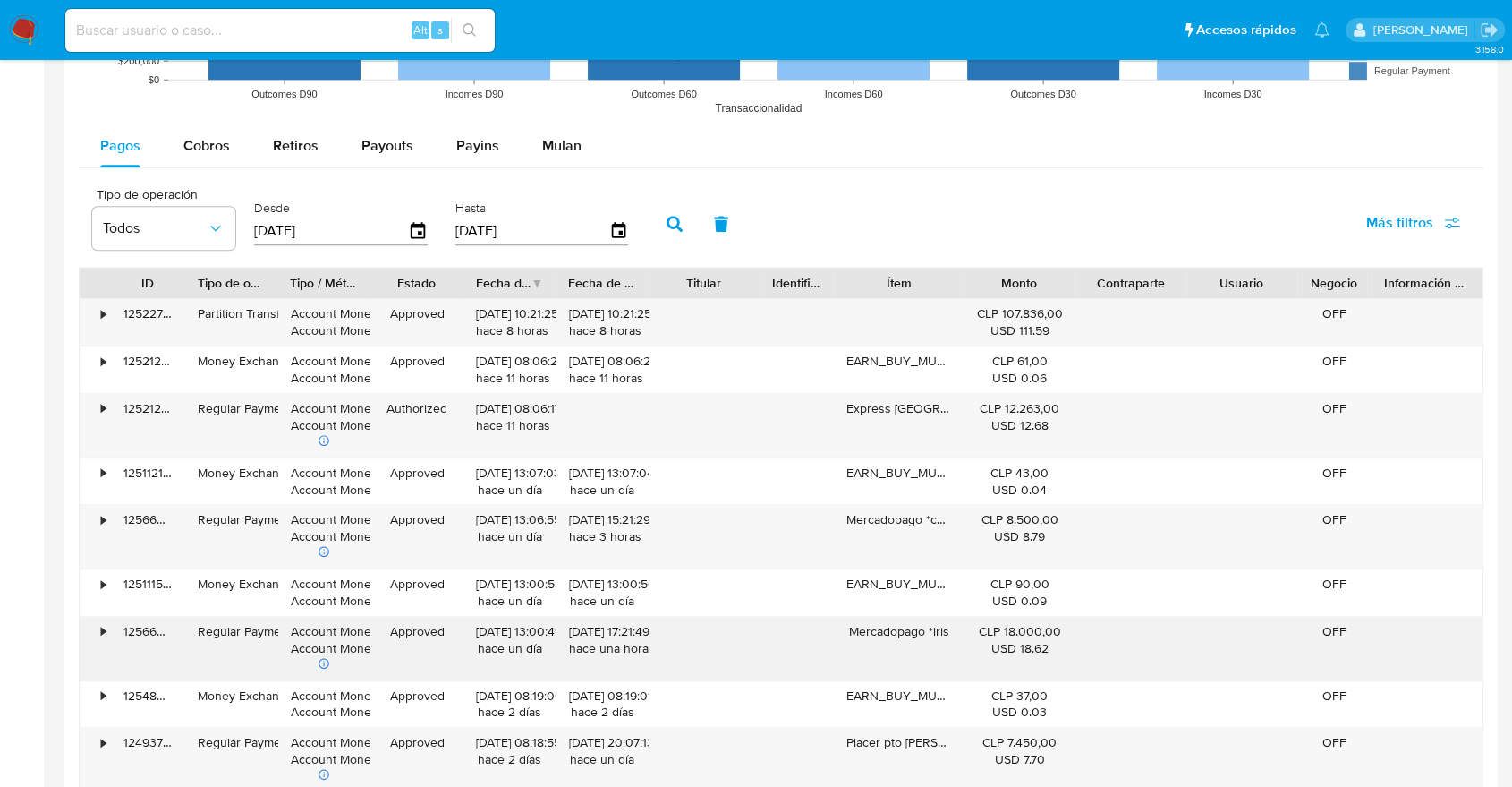
scroll to position [1590, 0]
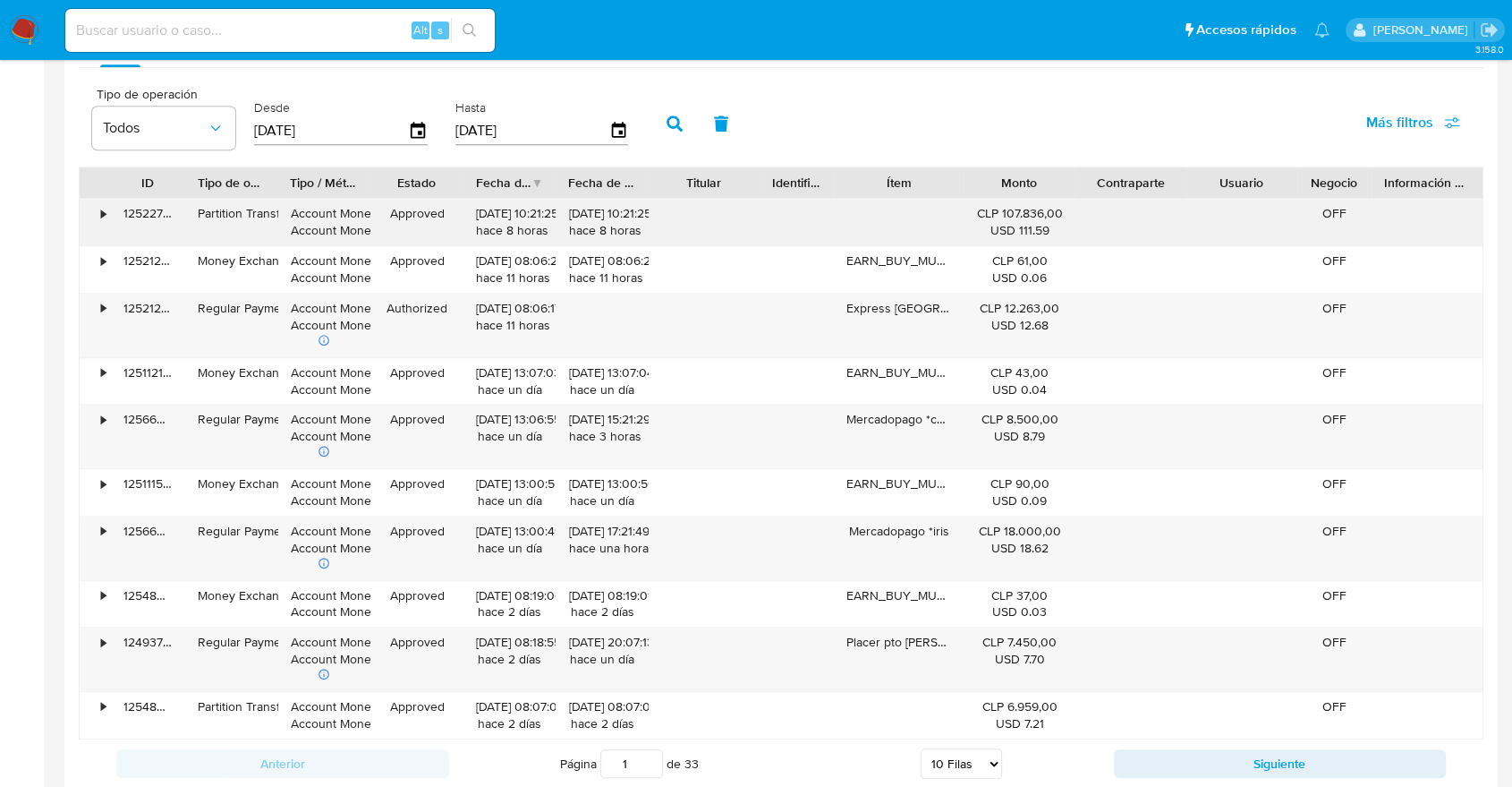
click at [86, 221] on div "•" at bounding box center [95, 222] width 32 height 47
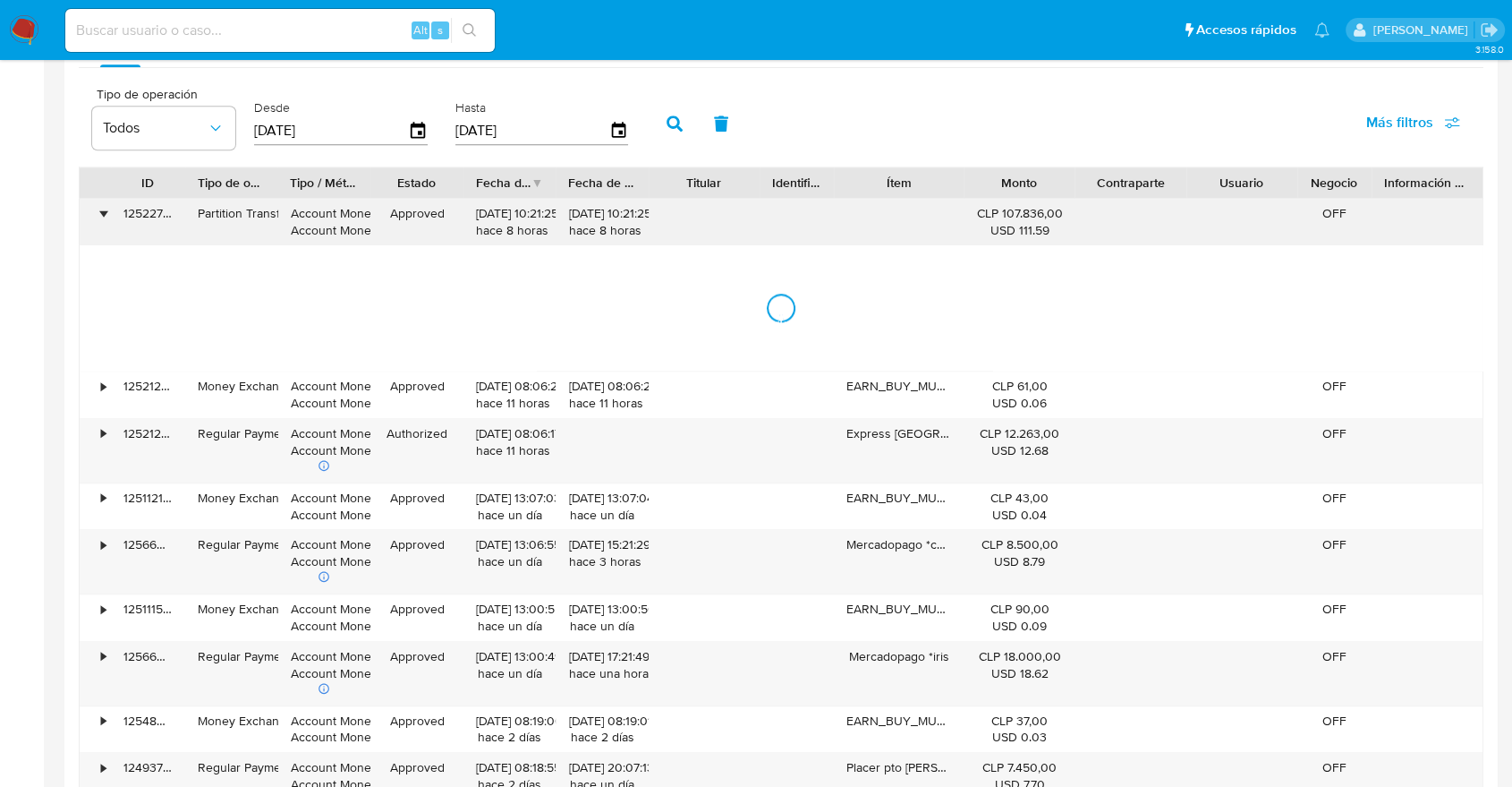
click at [102, 218] on div "•" at bounding box center [95, 222] width 32 height 47
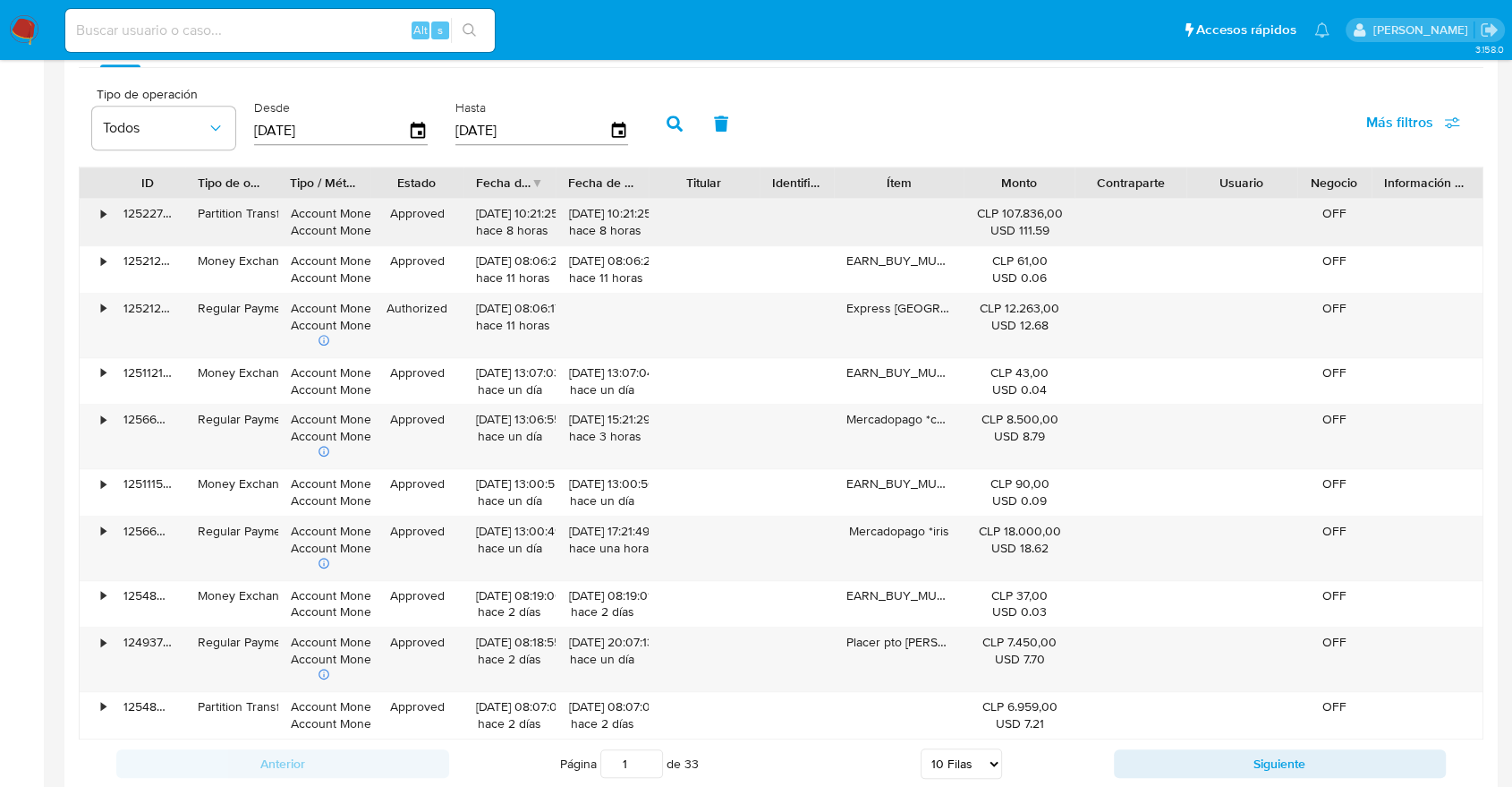
click at [104, 217] on div "•" at bounding box center [103, 214] width 5 height 17
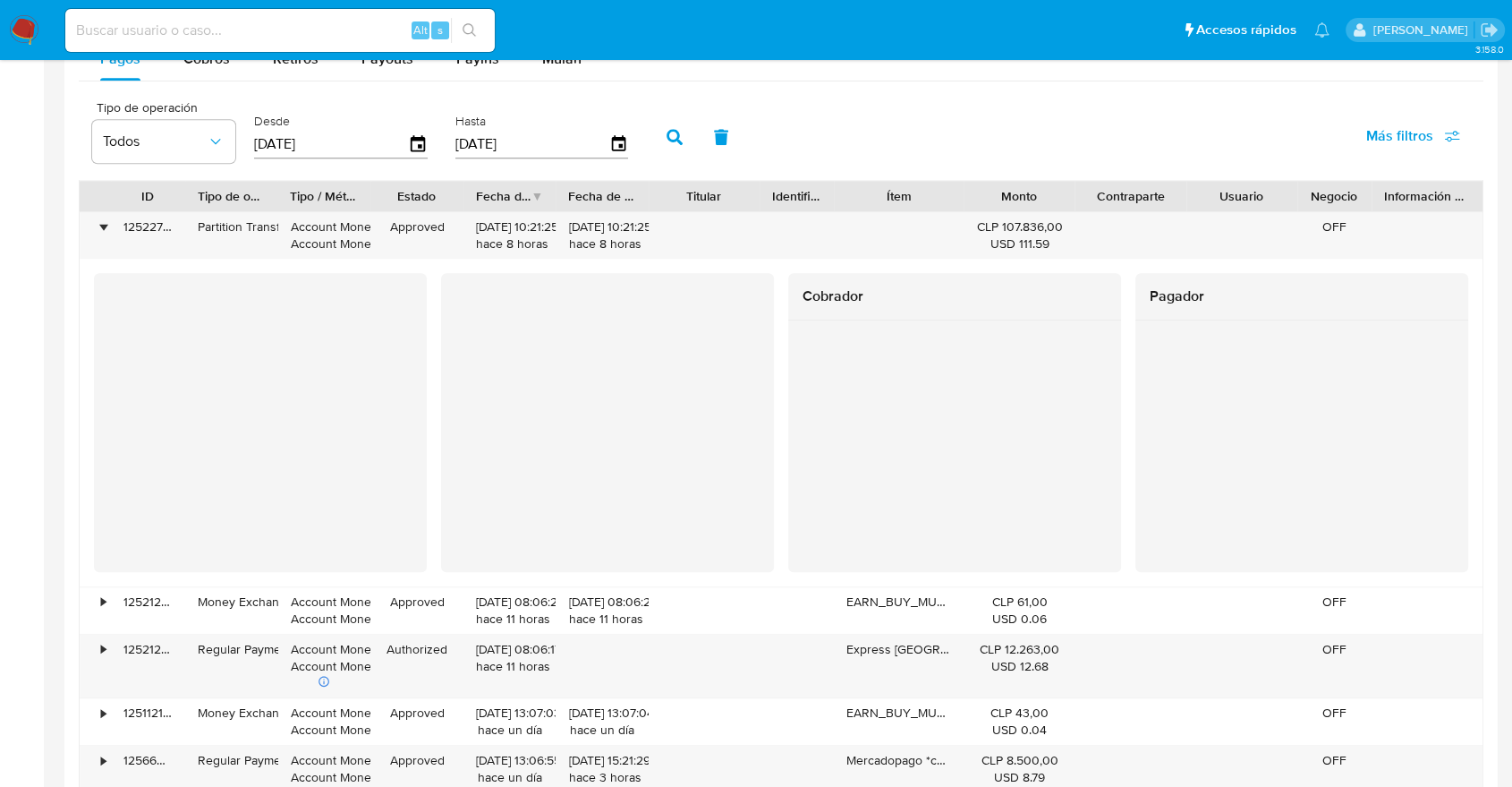
scroll to position [1491, 0]
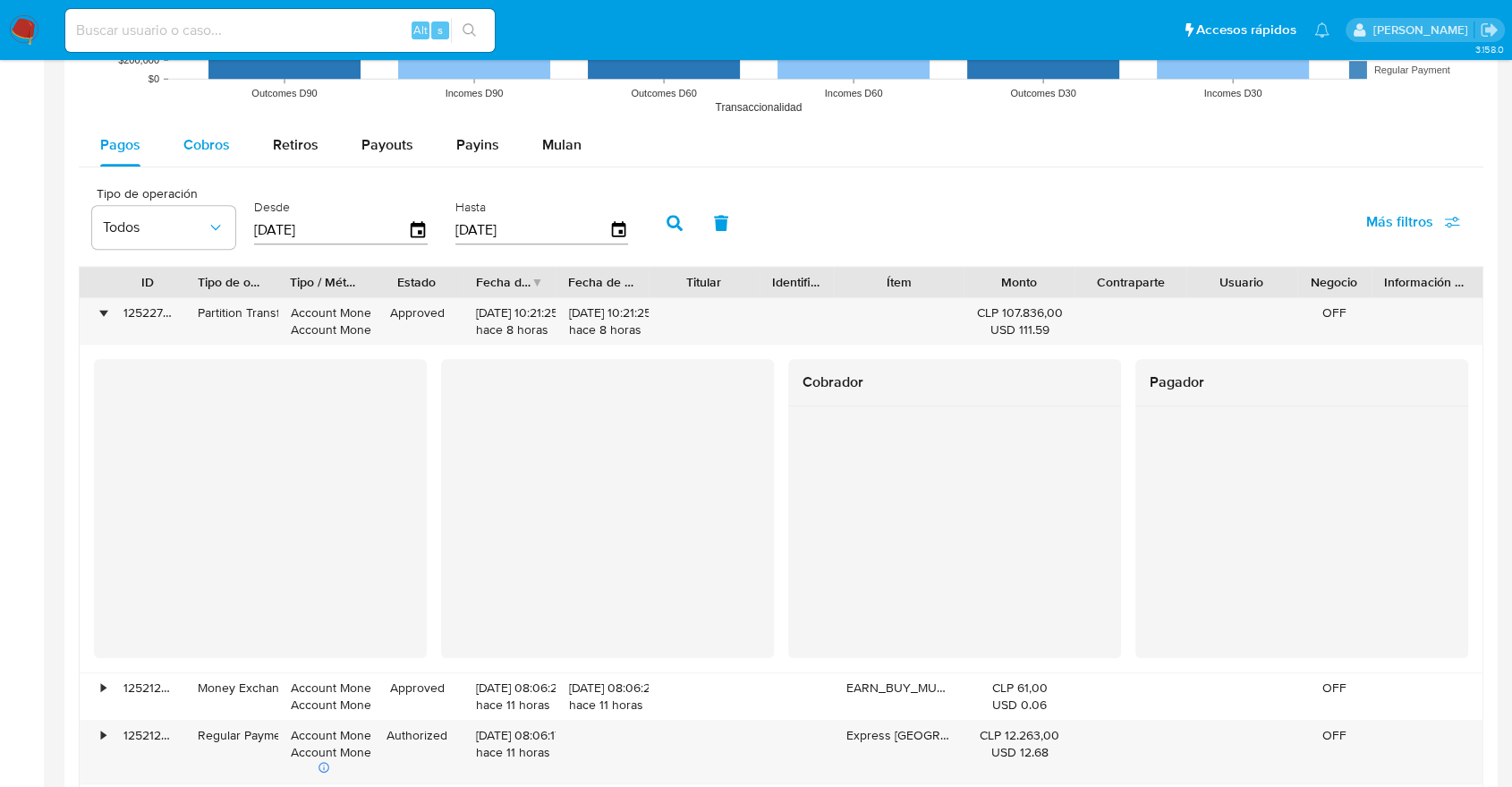
click at [203, 155] on span "Cobros" at bounding box center [207, 145] width 47 height 21
select select "10"
